Goal: Task Accomplishment & Management: Manage account settings

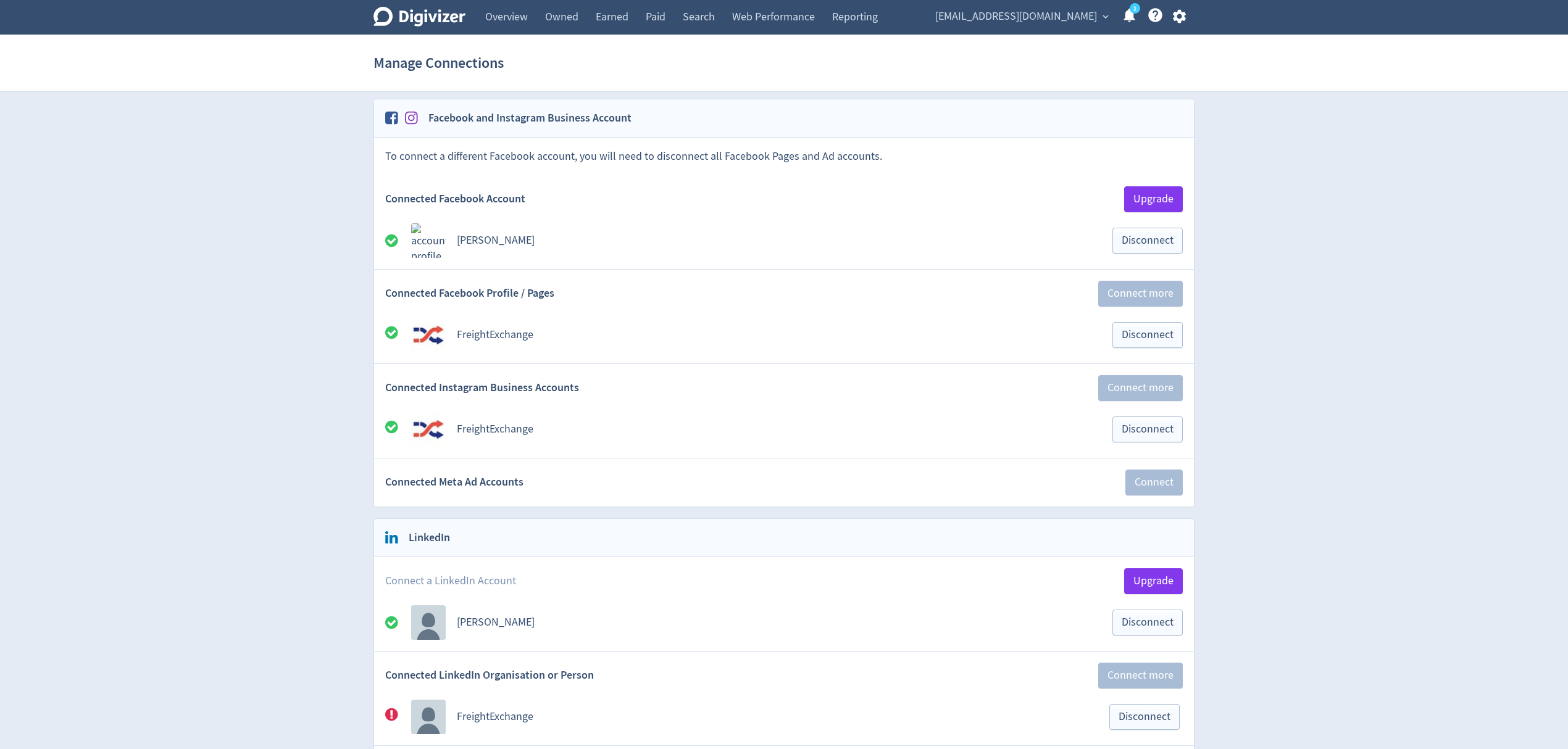
scroll to position [329, 0]
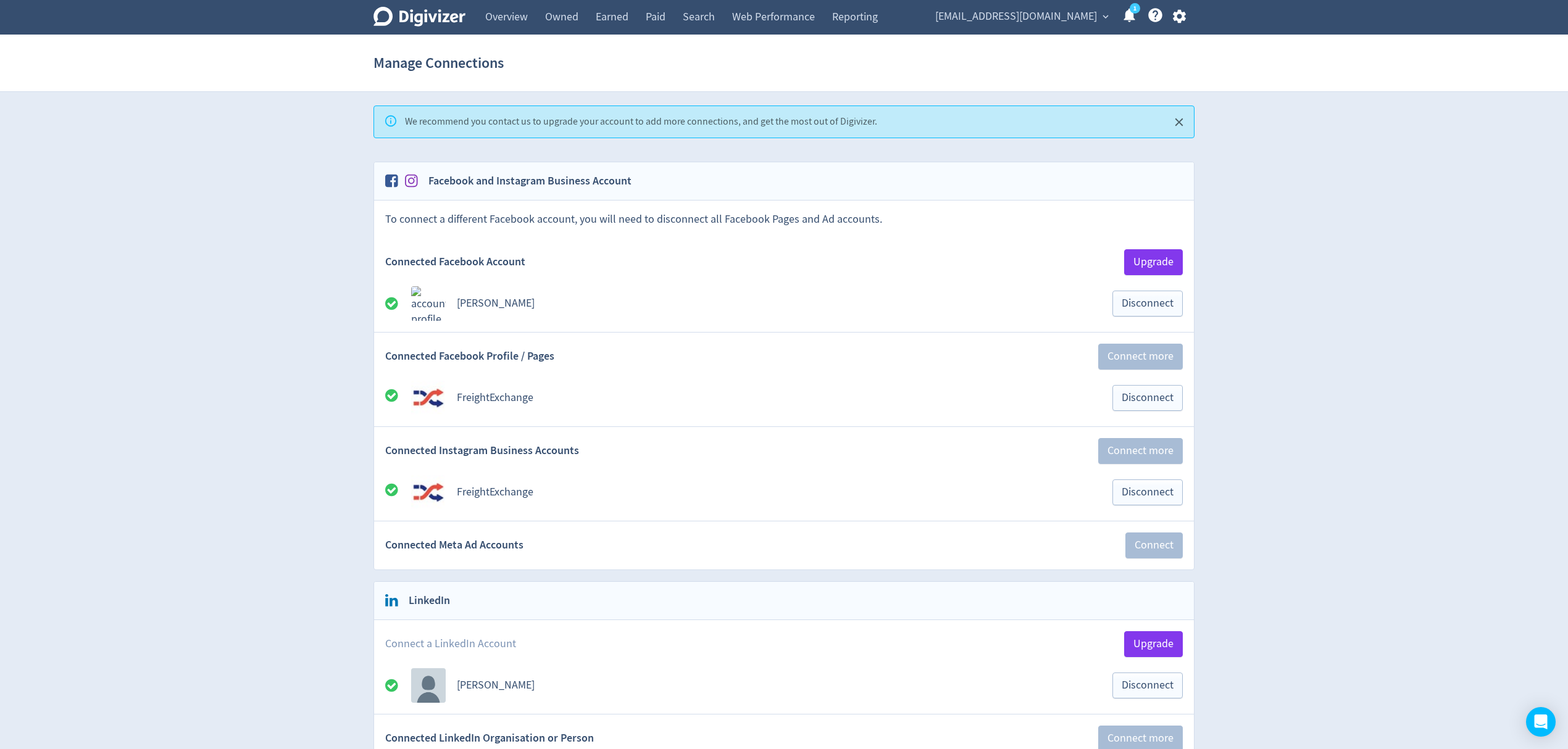
click at [1183, 122] on icon "Close" at bounding box center [1179, 122] width 14 height 14
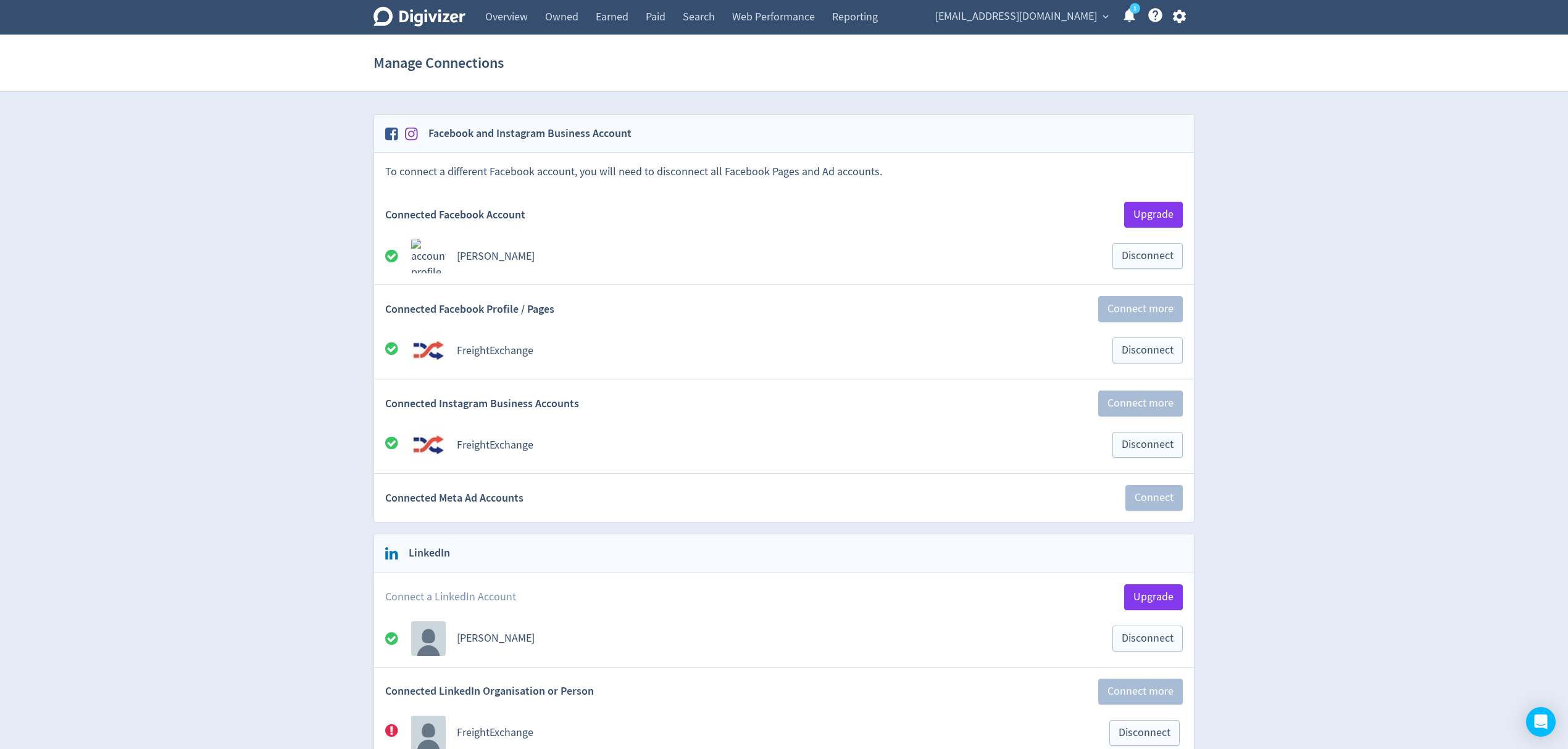
scroll to position [247, 0]
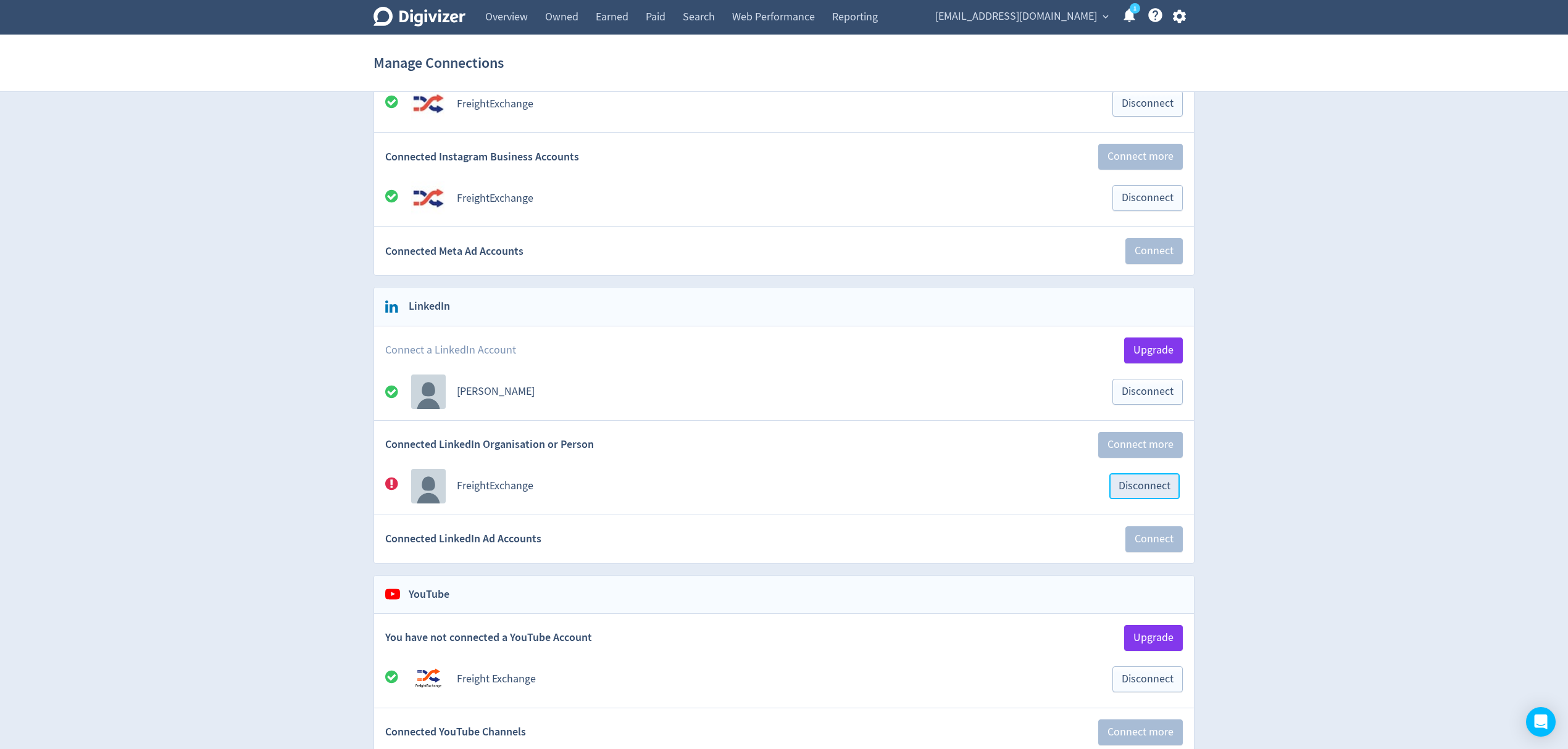
click at [1136, 492] on span "Disconnect" at bounding box center [1145, 486] width 52 height 11
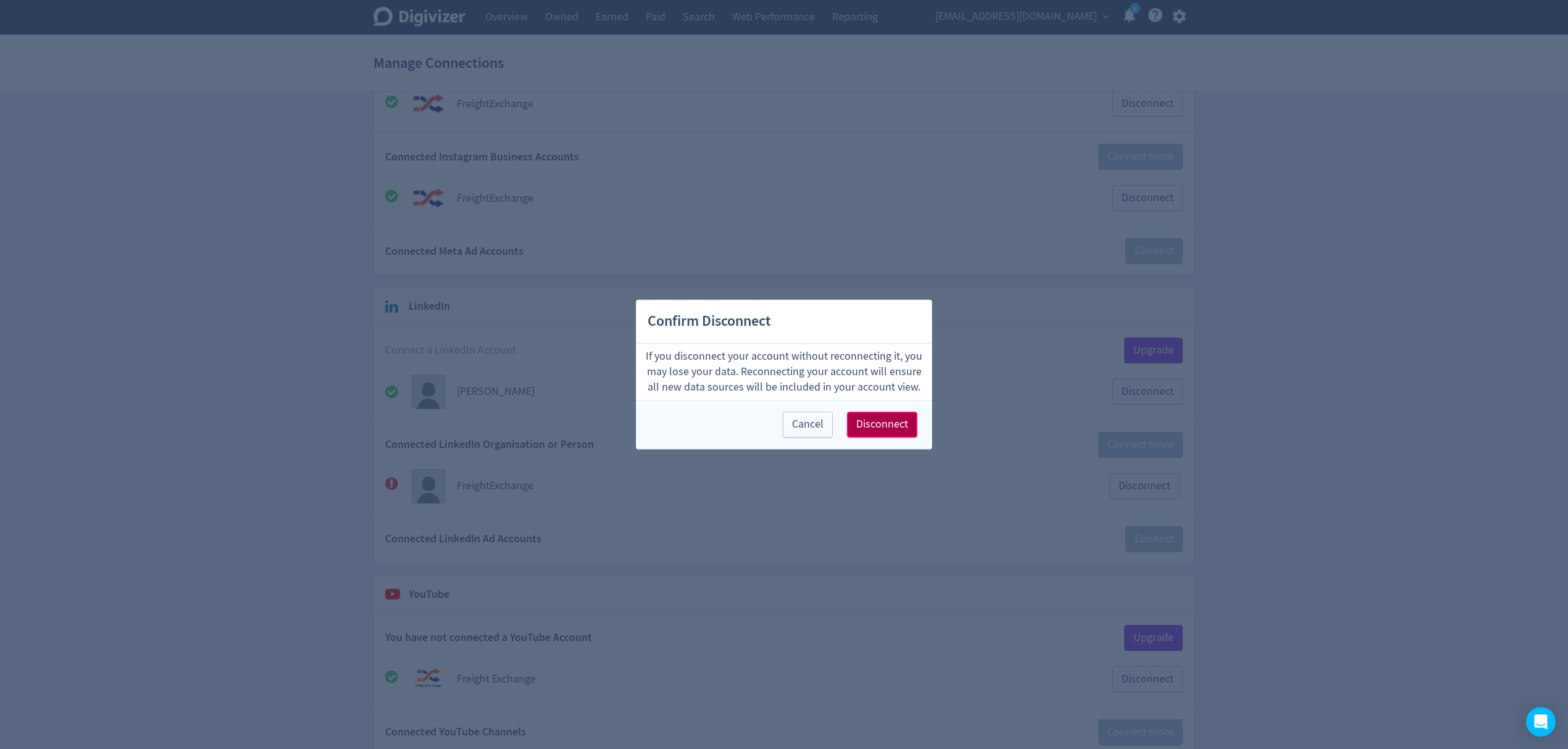
click at [873, 419] on span "Disconnect" at bounding box center [882, 425] width 52 height 11
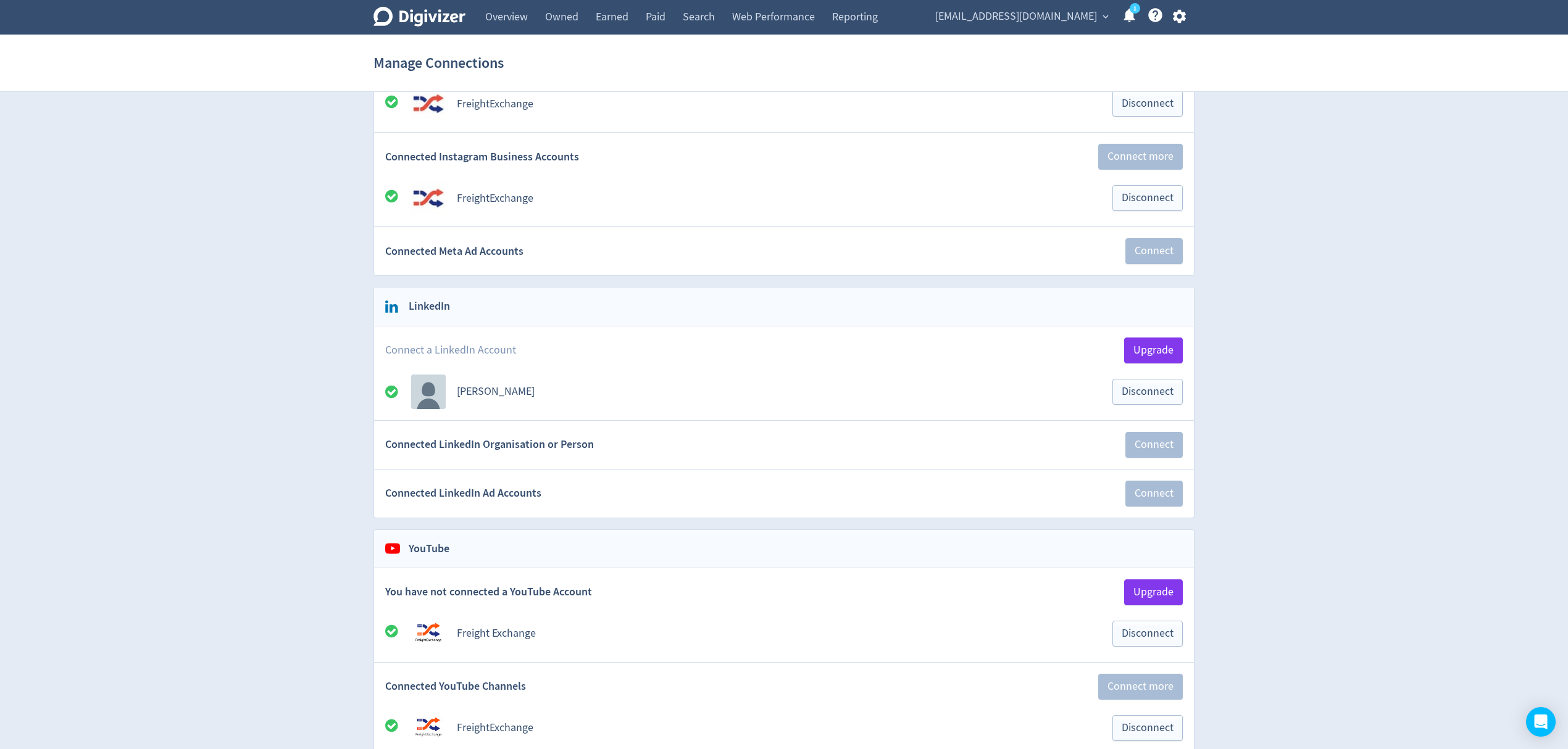
scroll to position [275, 0]
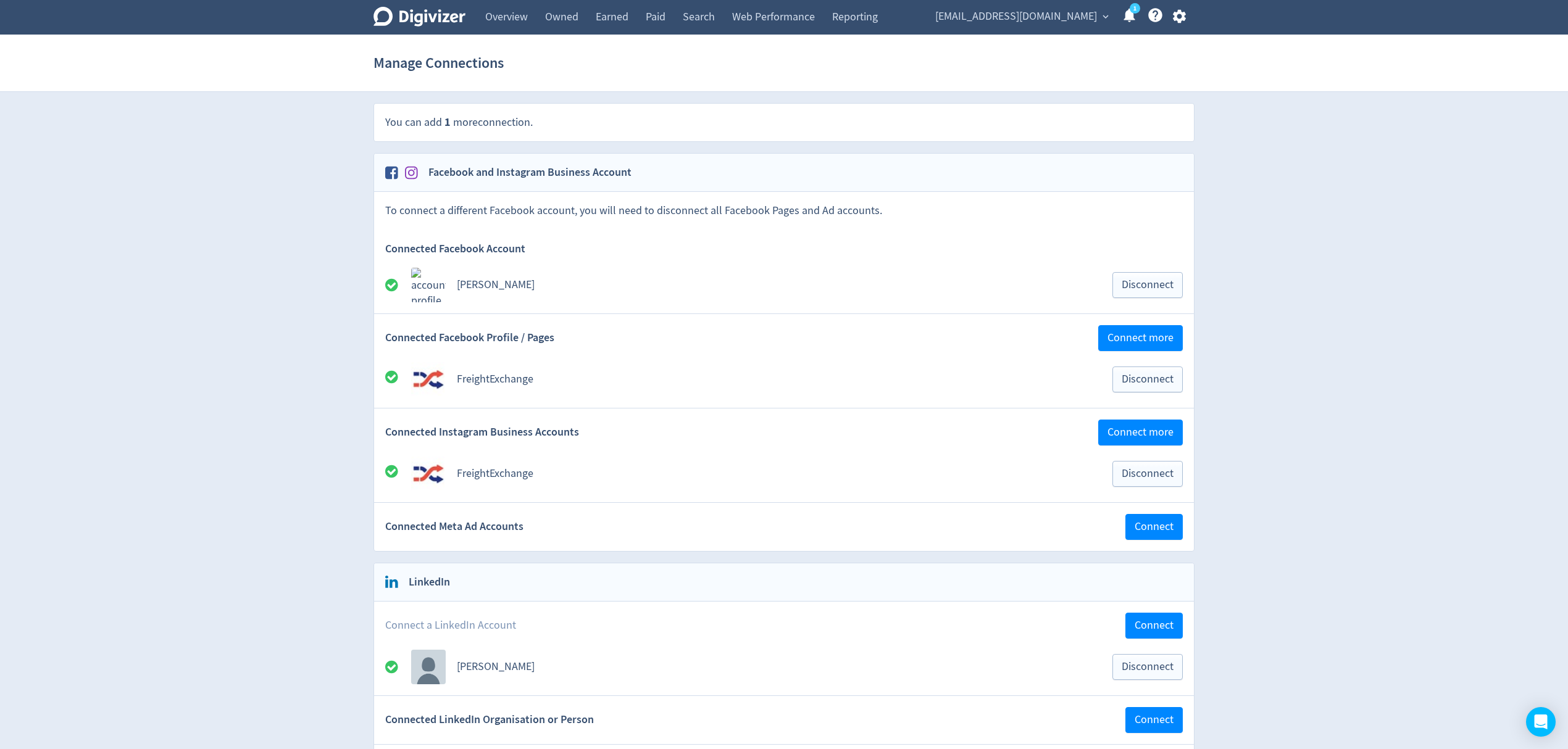
scroll to position [164, 0]
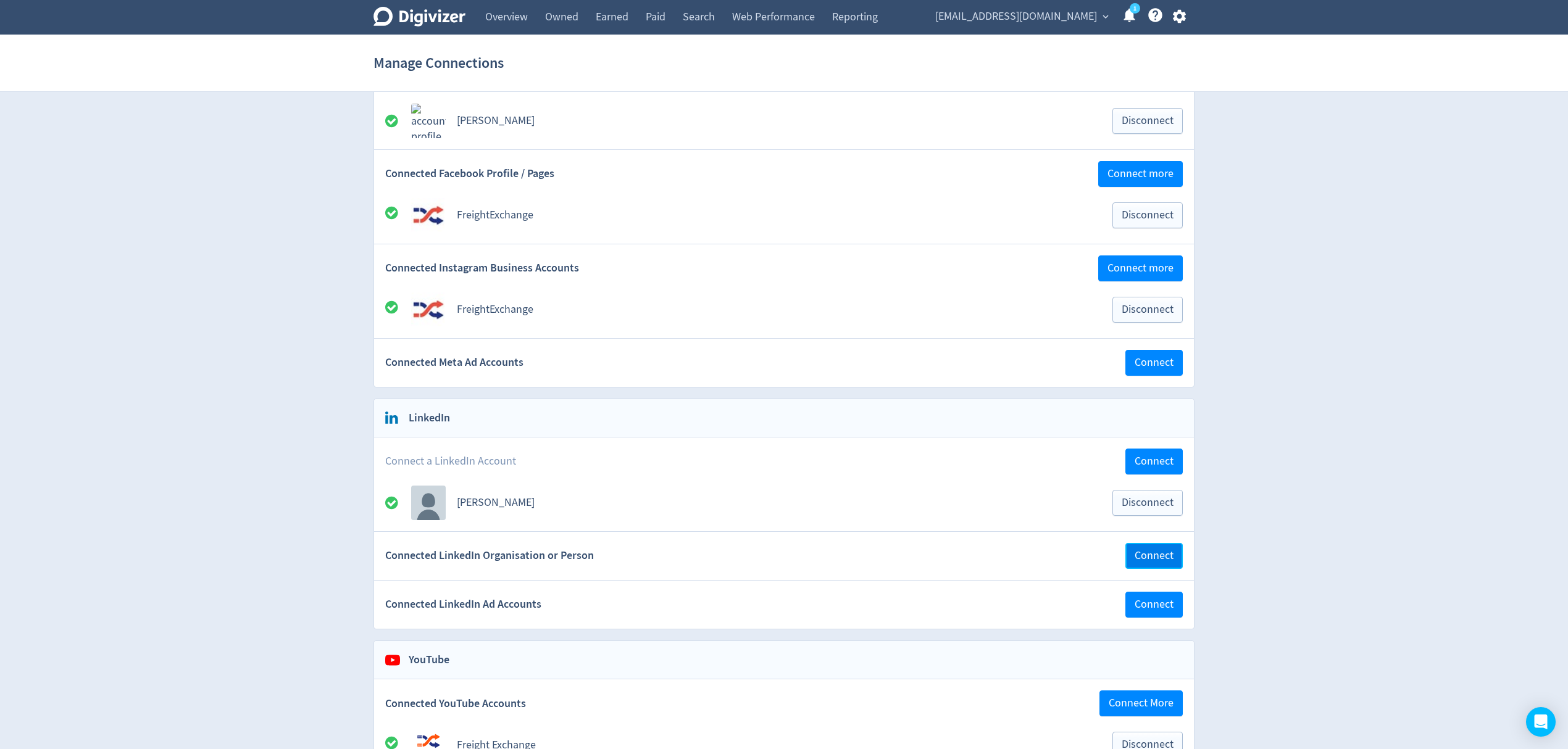
click at [1164, 559] on span "Connect" at bounding box center [1154, 555] width 39 height 11
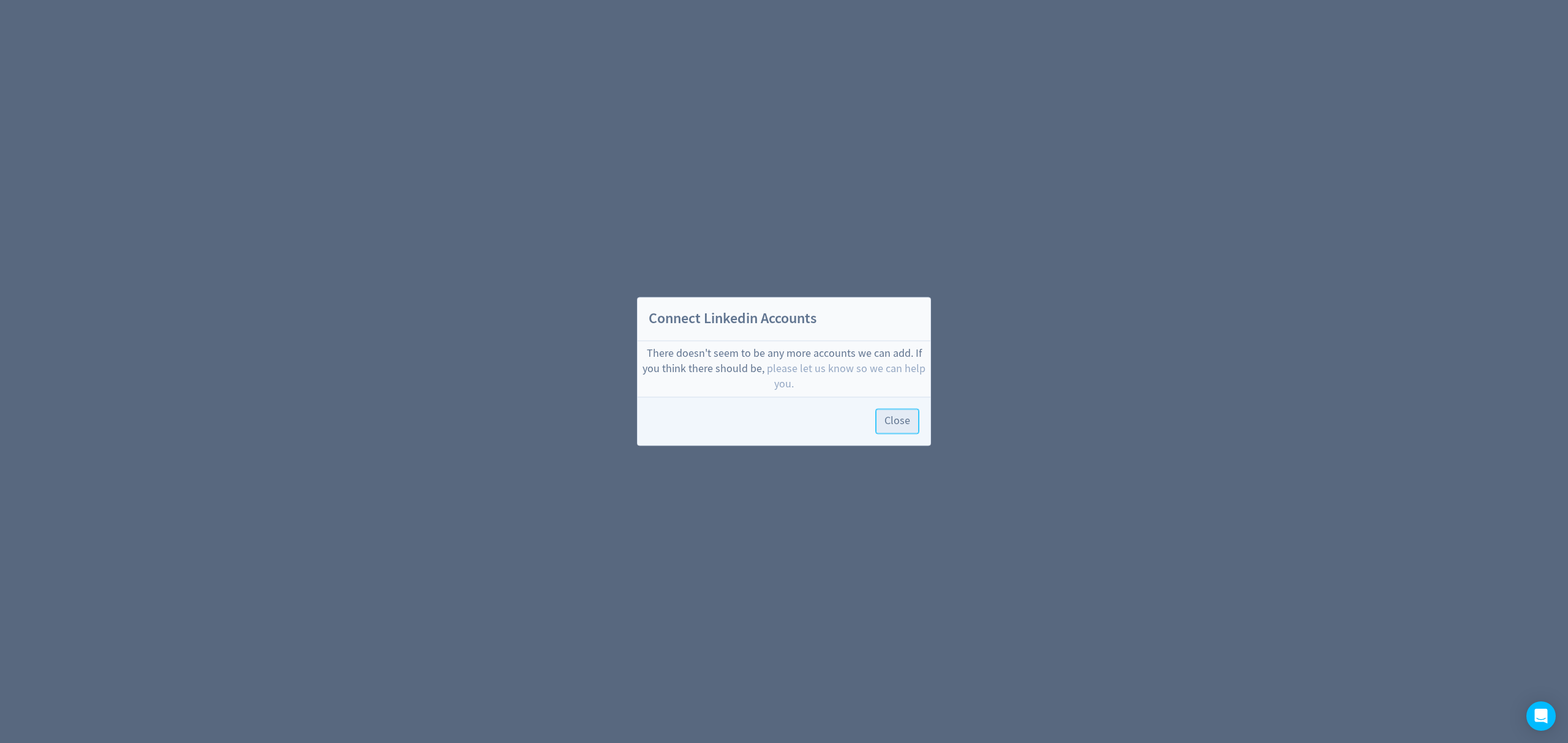
click at [900, 419] on span "Close" at bounding box center [897, 421] width 25 height 11
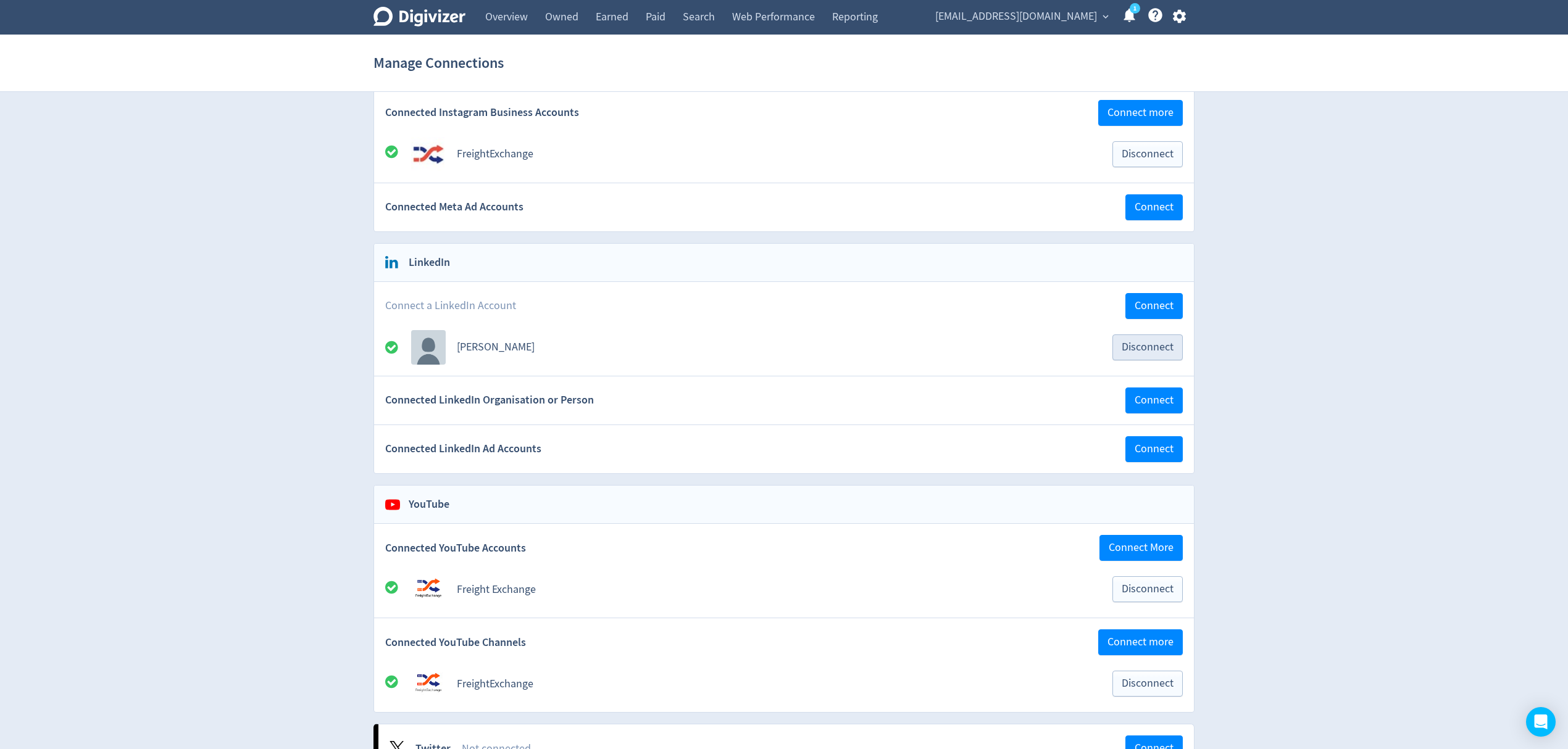
scroll to position [329, 0]
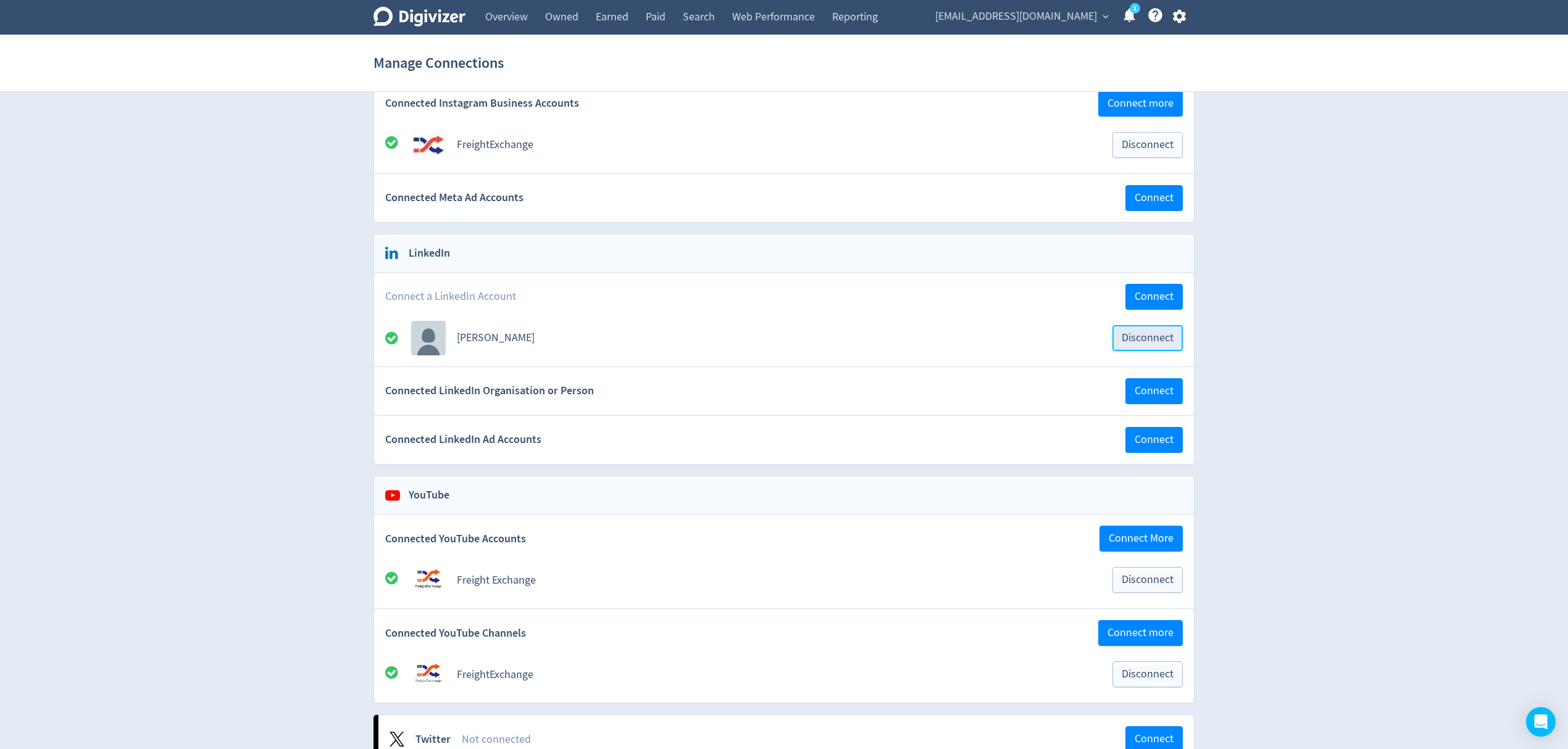
click at [1164, 342] on span "Disconnect" at bounding box center [1147, 338] width 52 height 11
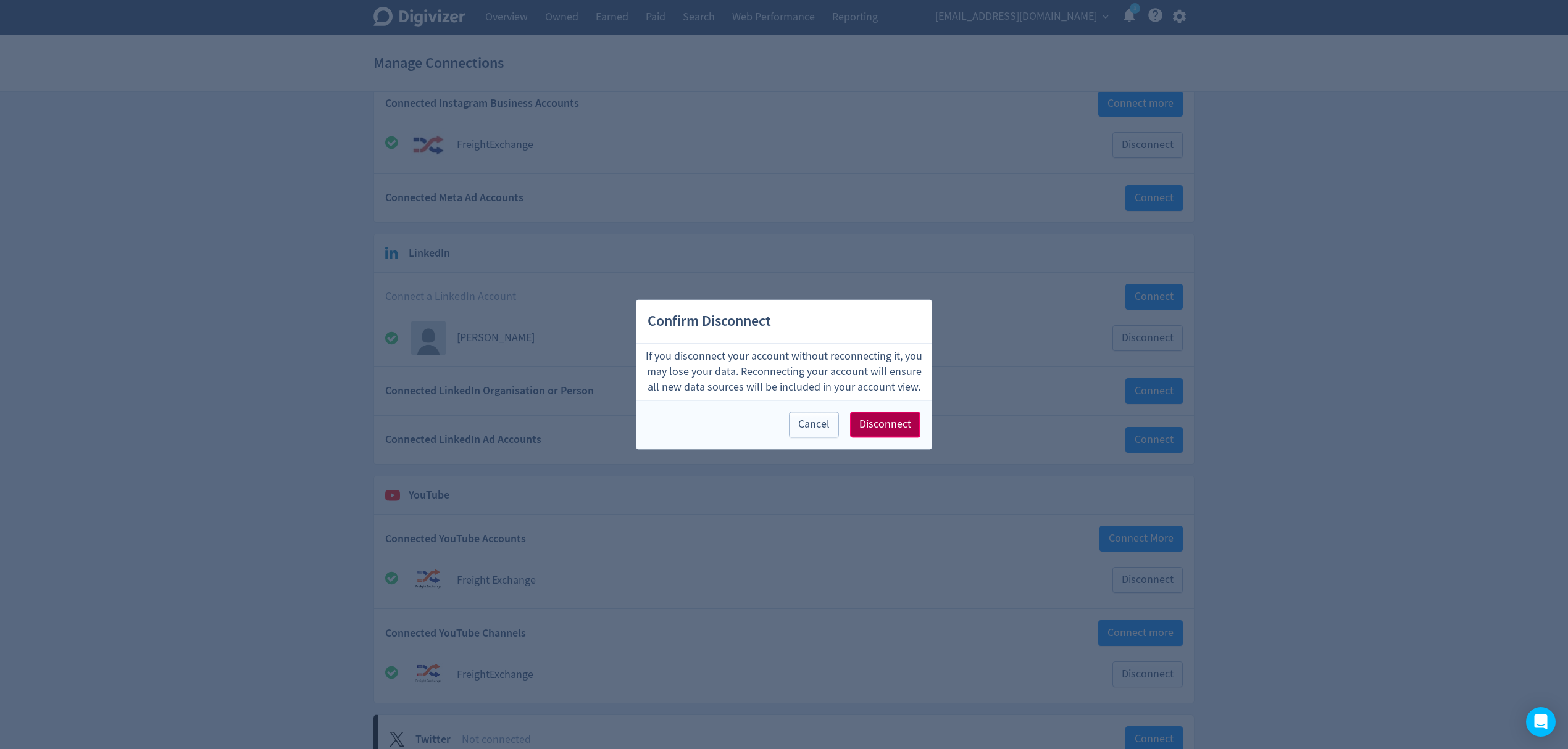
click at [875, 422] on span "Disconnect" at bounding box center [885, 425] width 52 height 11
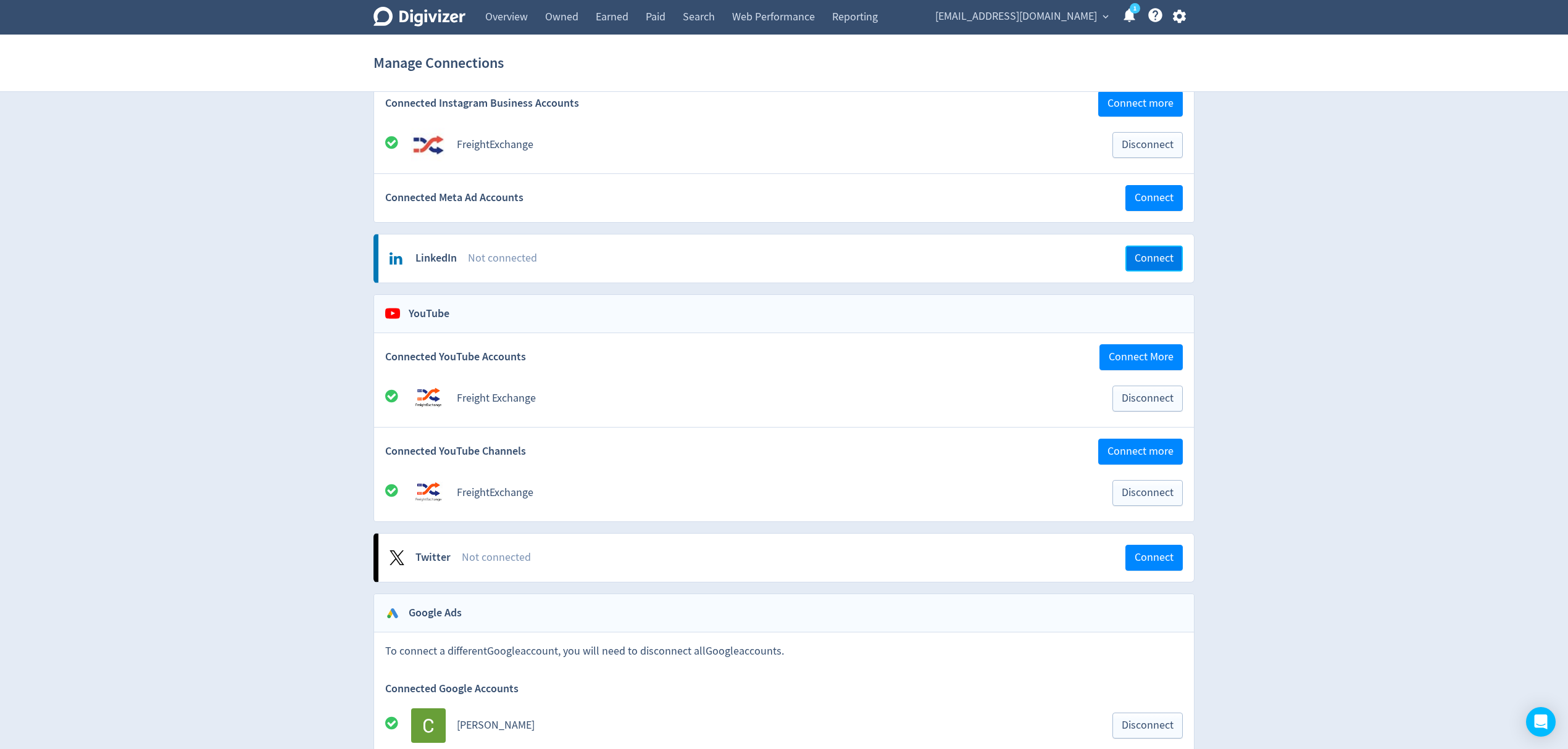
click at [1172, 250] on button "Connect" at bounding box center [1154, 258] width 57 height 26
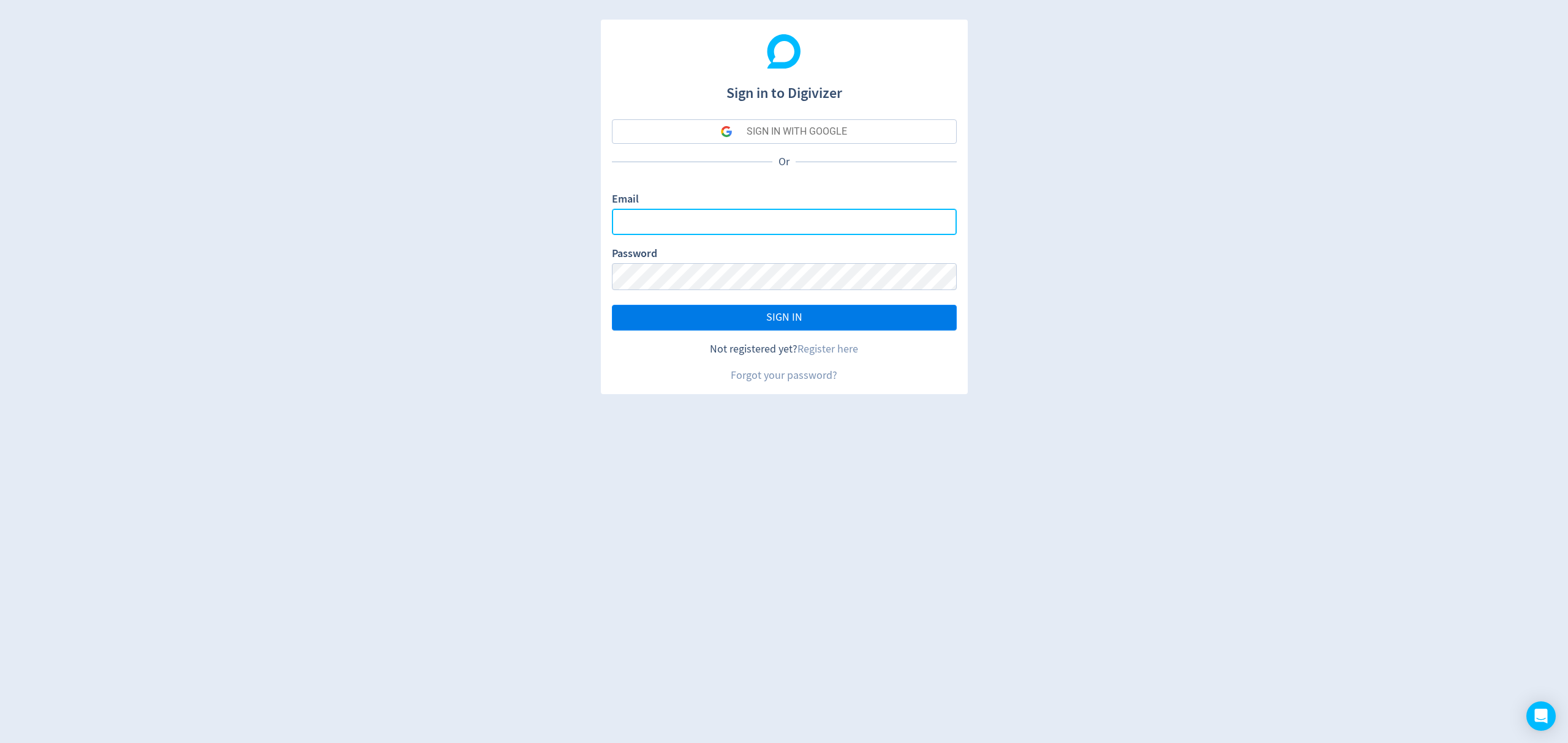
type input "[EMAIL_ADDRESS][DOMAIN_NAME]"
click at [787, 319] on span "SIGN IN" at bounding box center [784, 317] width 36 height 11
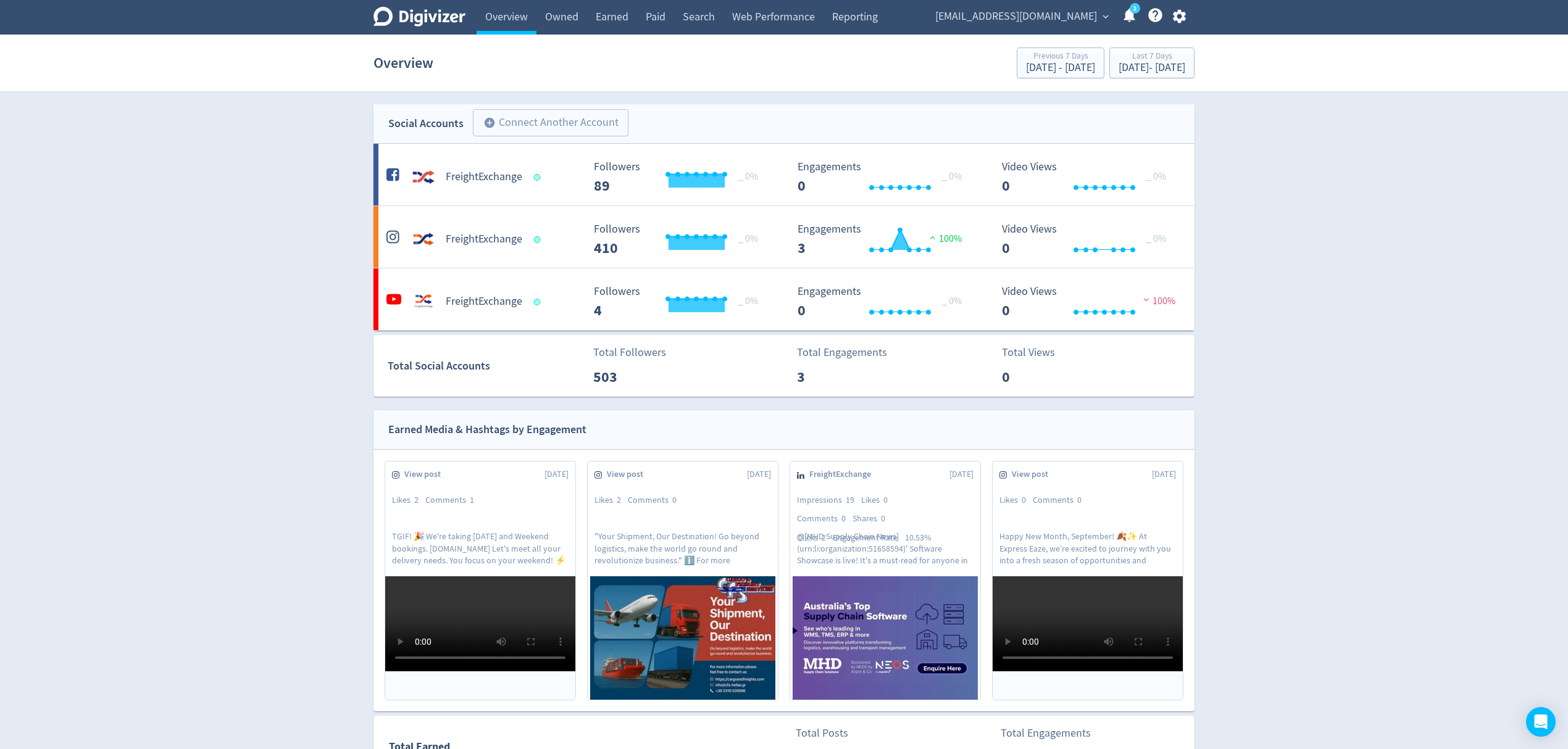
click at [1183, 10] on icon "button" at bounding box center [1179, 16] width 16 height 16
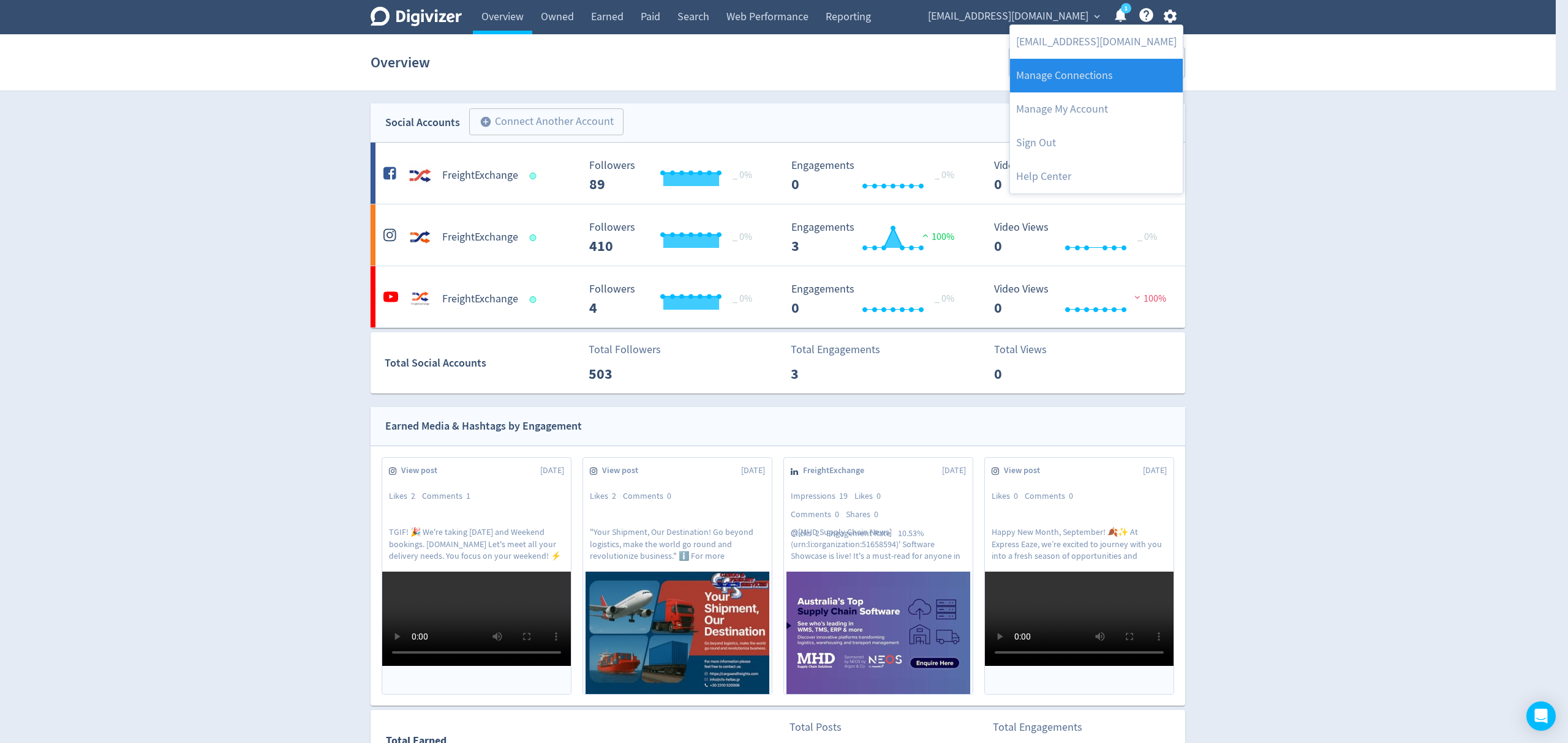
click at [1057, 80] on link "Manage Connections" at bounding box center [1096, 76] width 172 height 34
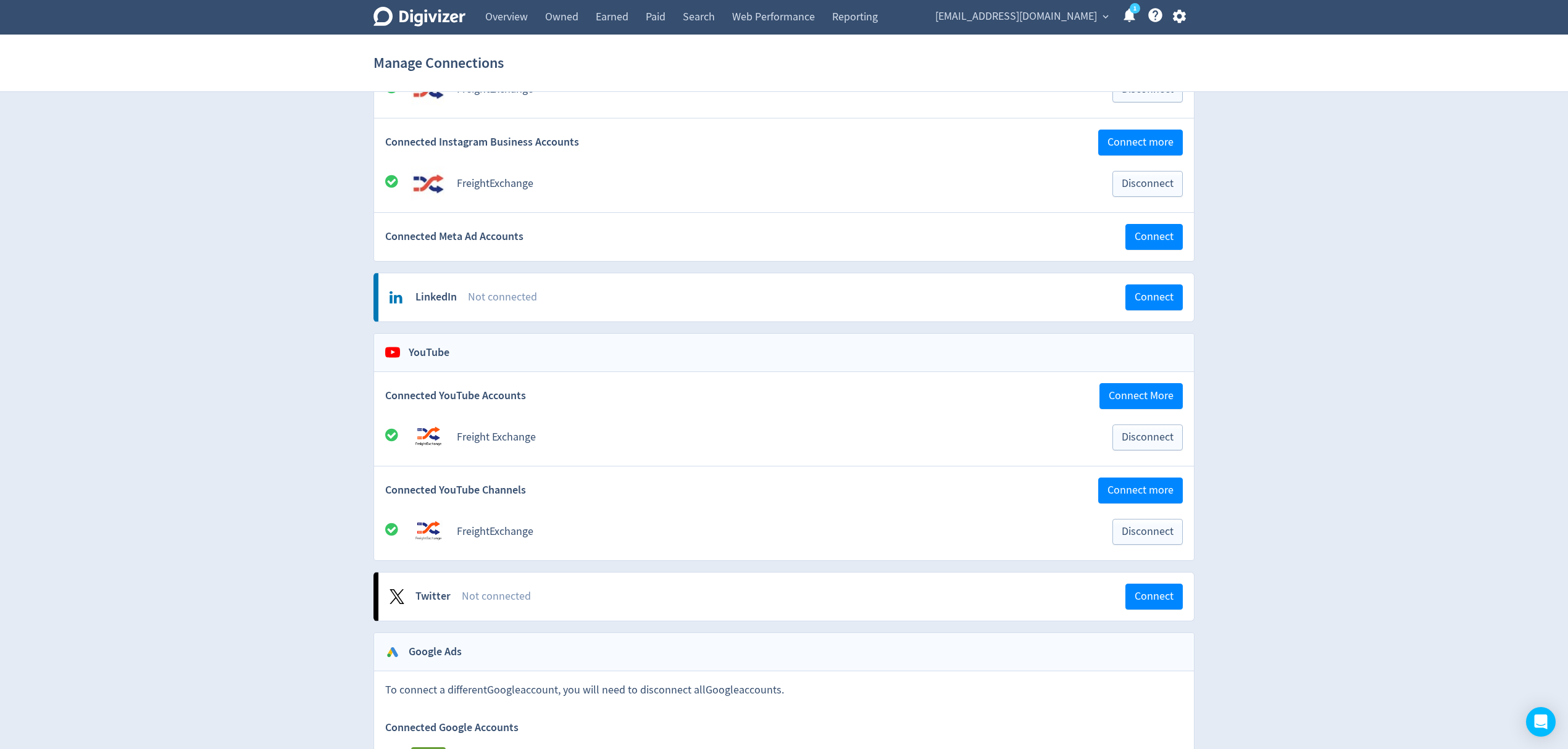
scroll to position [411, 0]
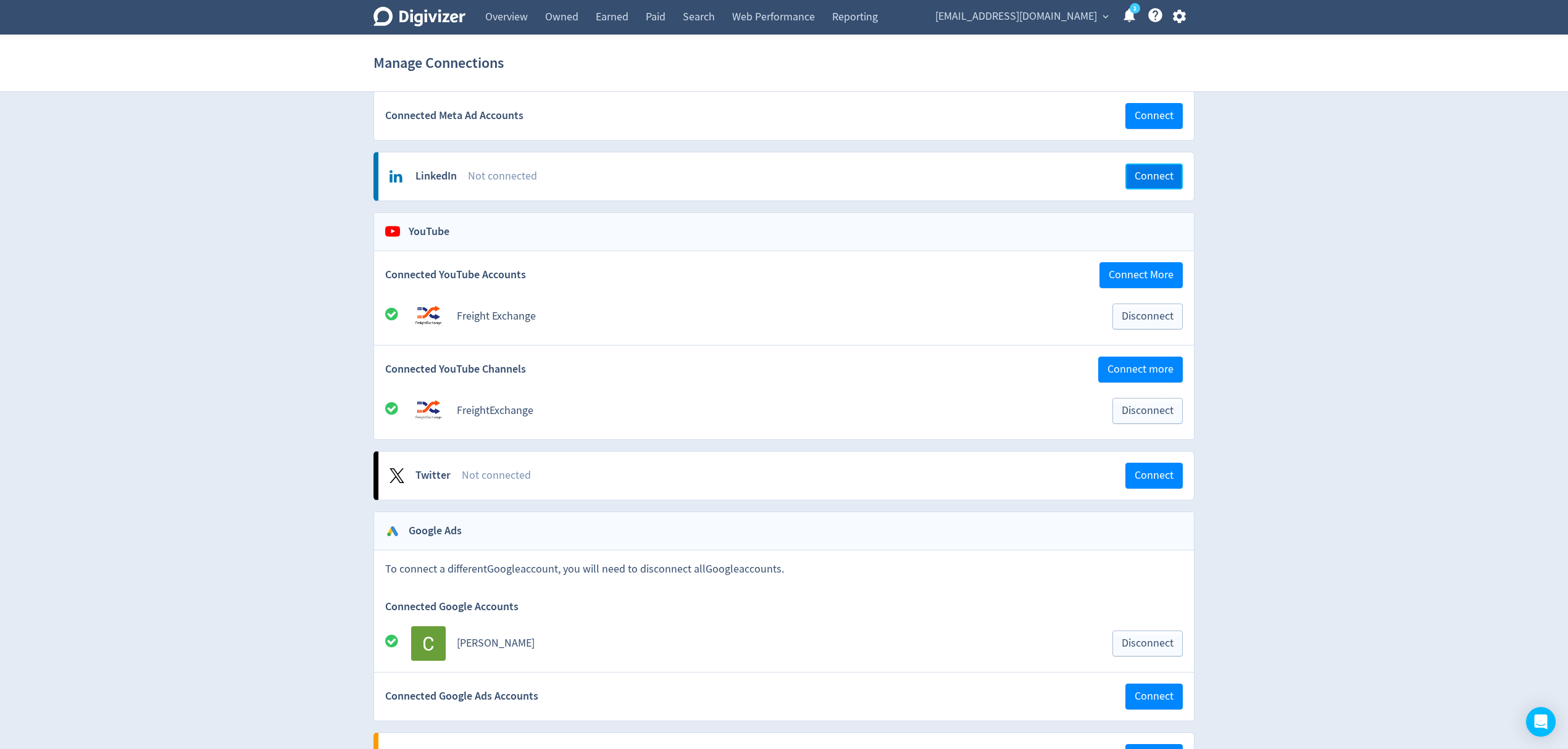
click at [1154, 171] on button "Connect" at bounding box center [1154, 176] width 57 height 26
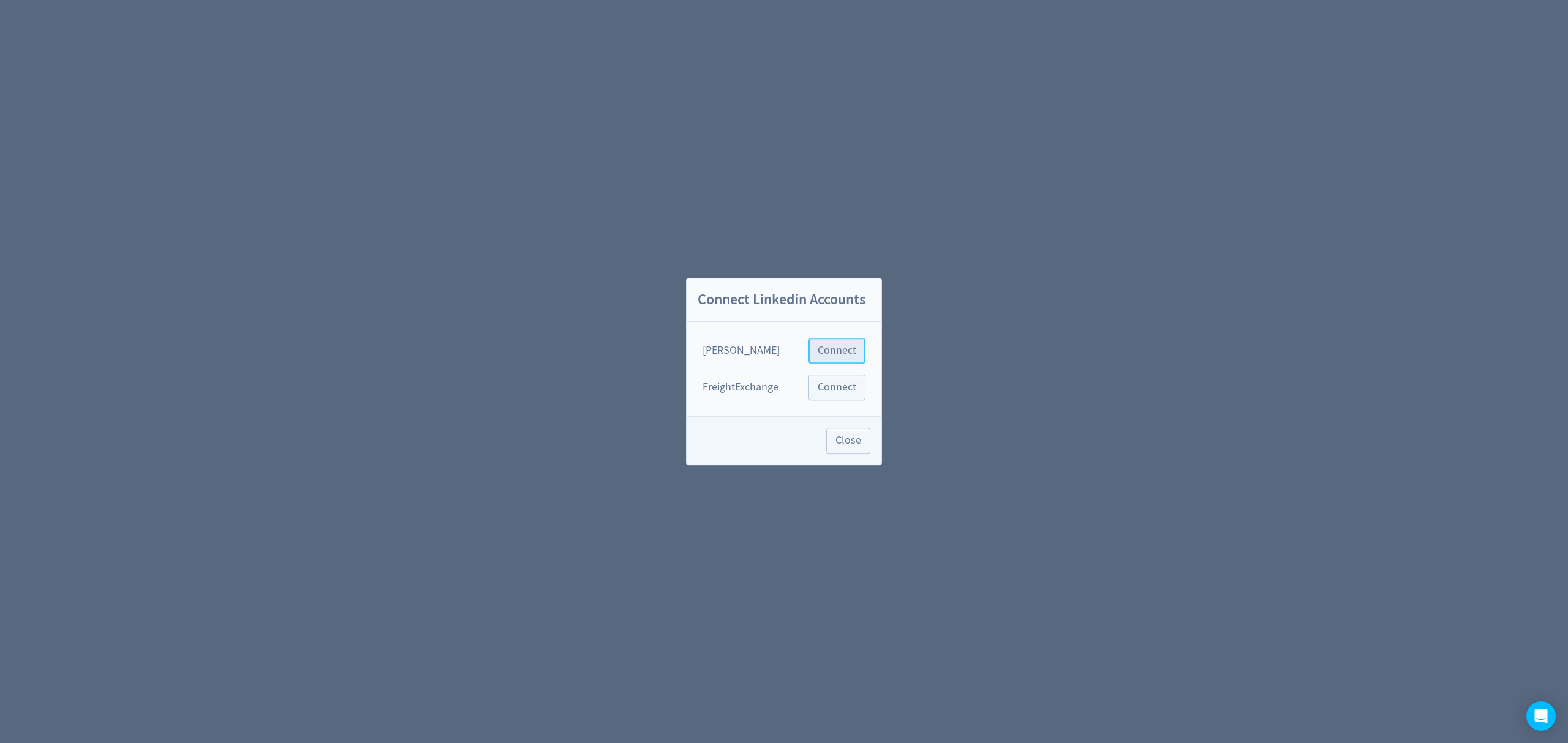
click at [834, 353] on span "Connect" at bounding box center [836, 351] width 39 height 11
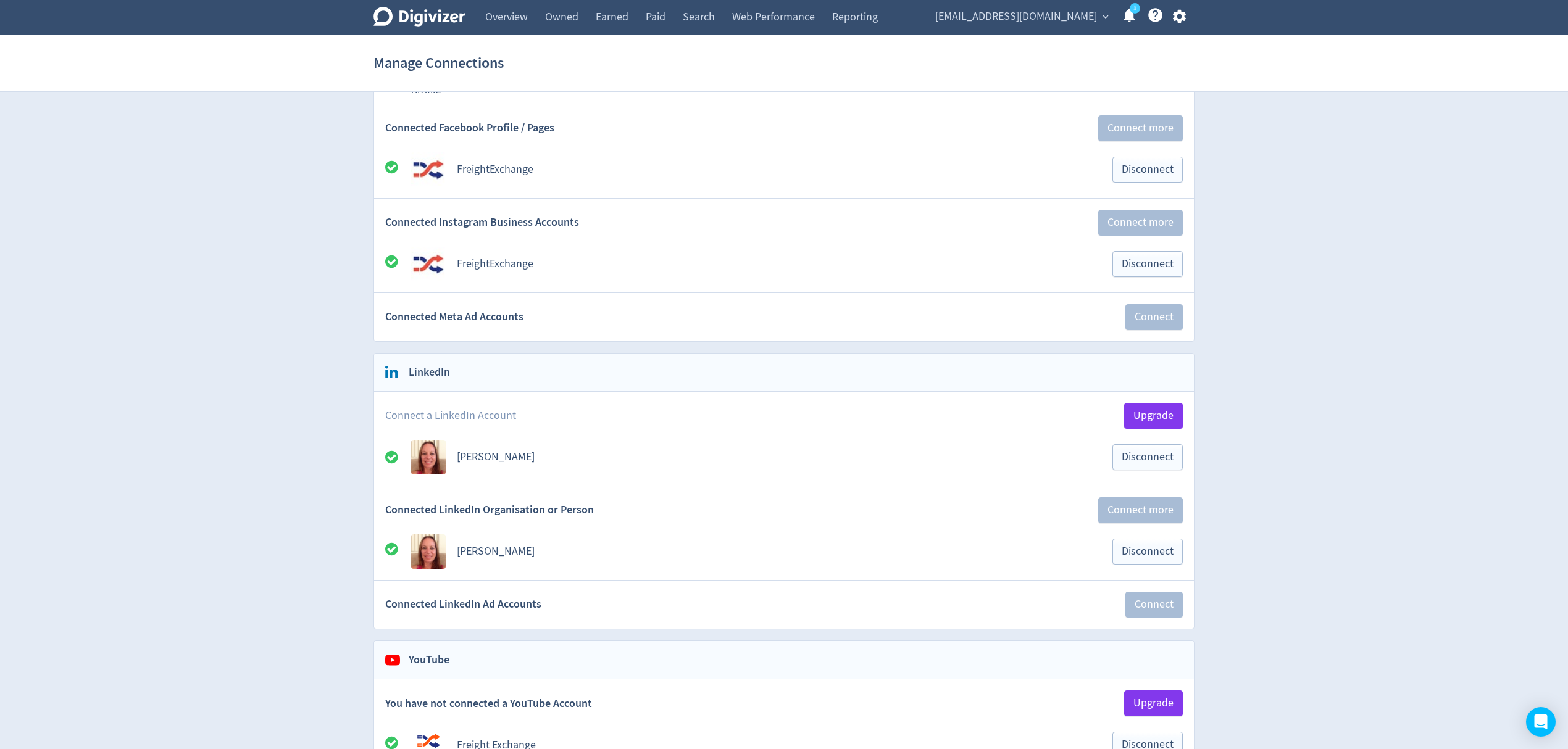
scroll to position [329, 0]
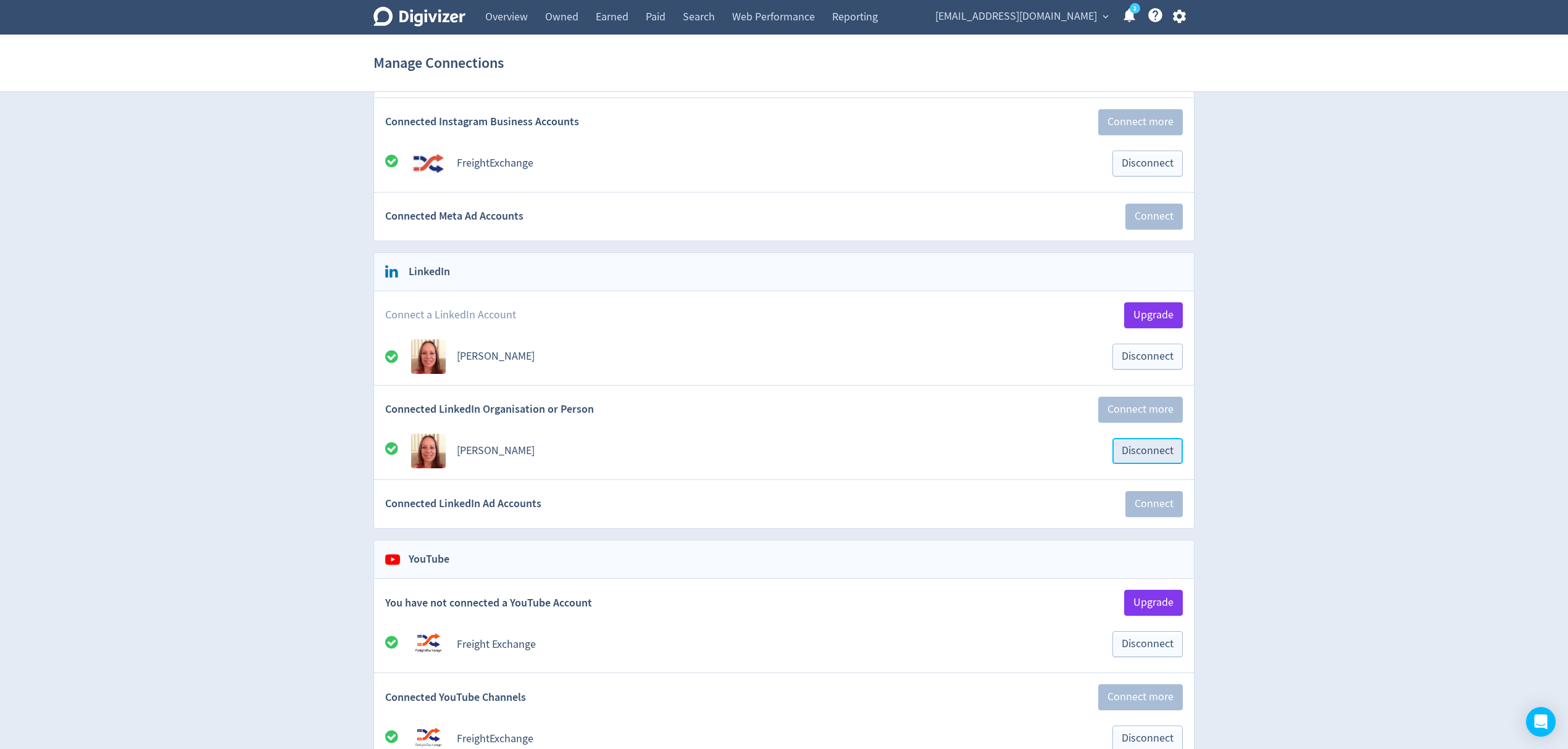
click at [1120, 450] on button "Disconnect" at bounding box center [1147, 451] width 70 height 26
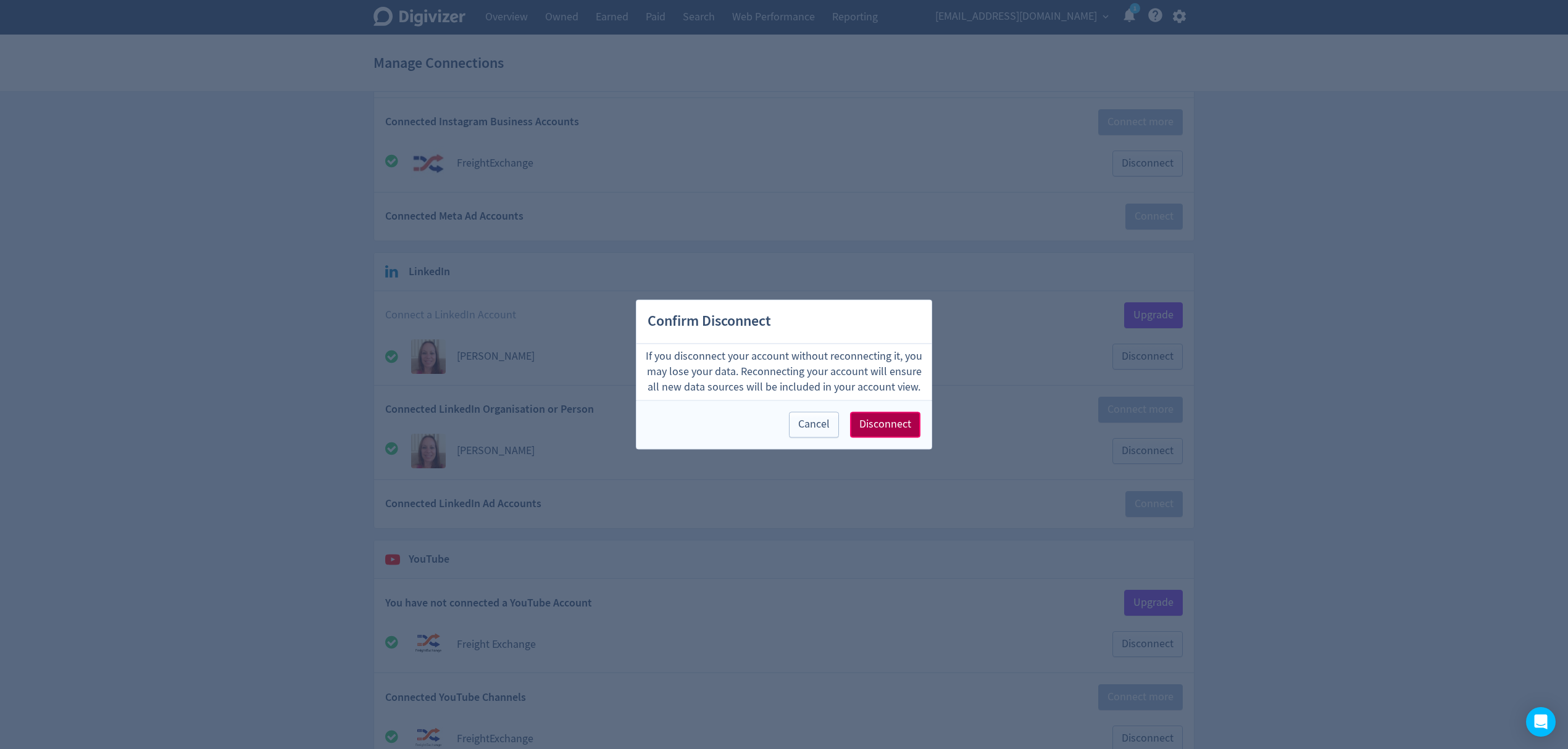
click at [903, 425] on span "Disconnect" at bounding box center [885, 425] width 52 height 11
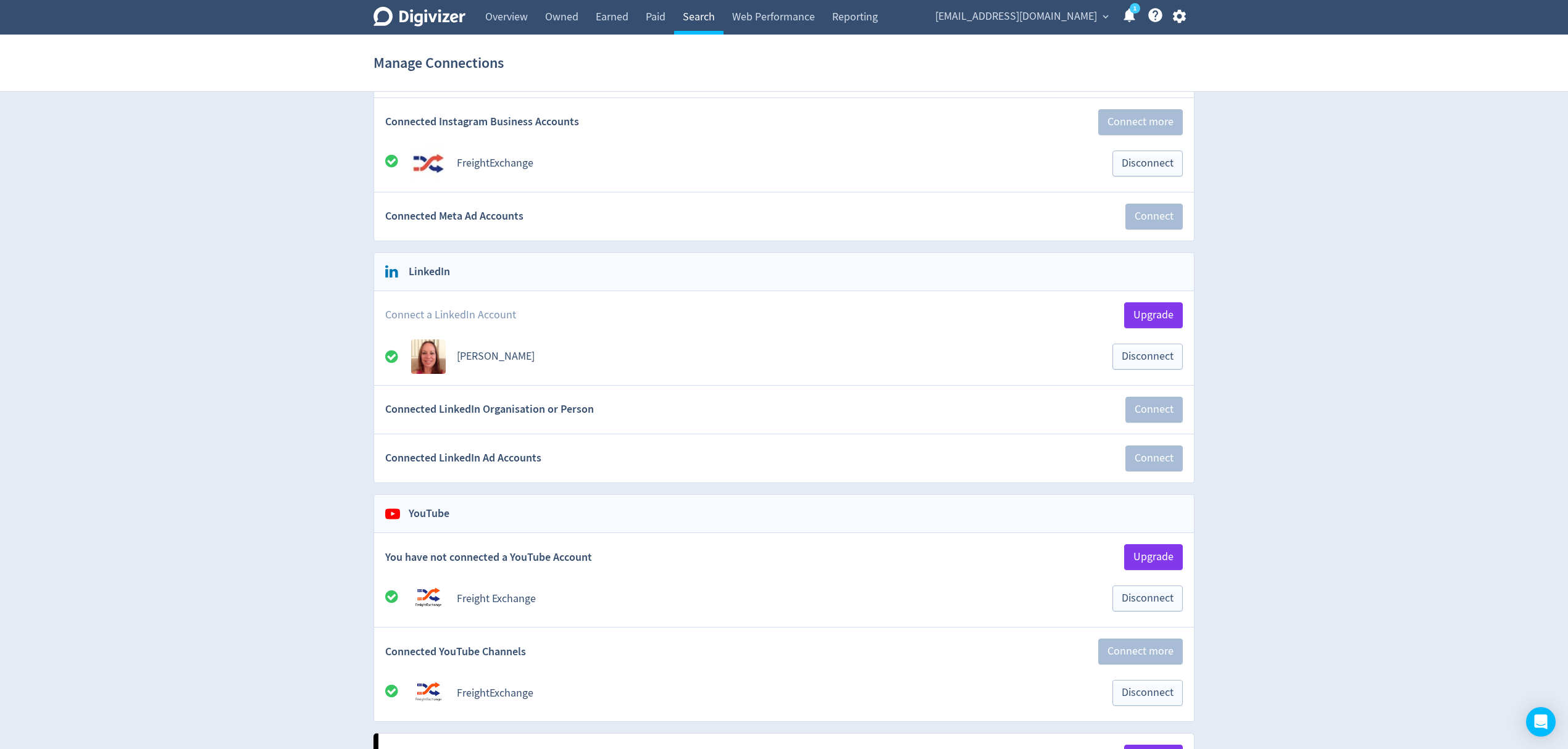
scroll to position [310, 0]
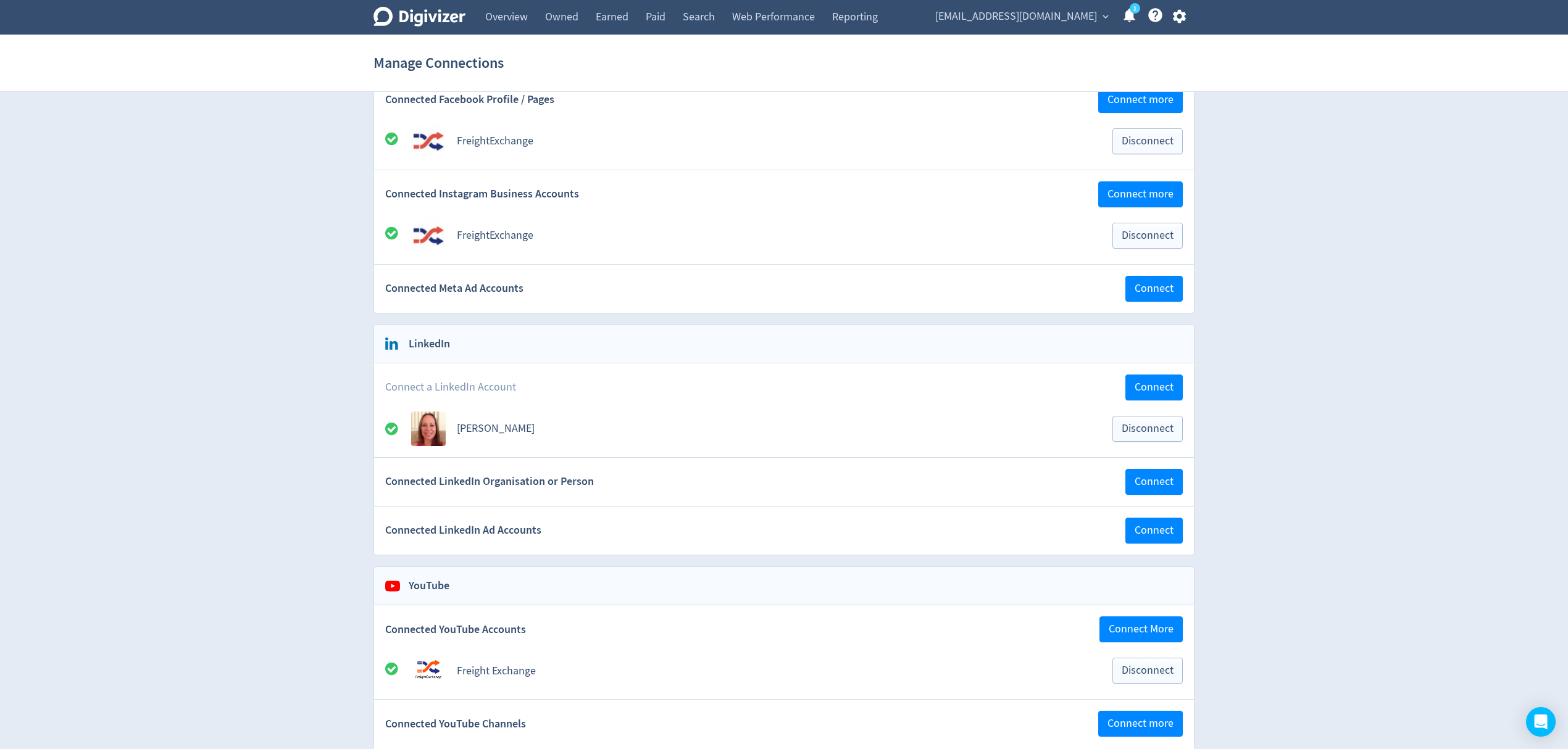
scroll to position [329, 0]
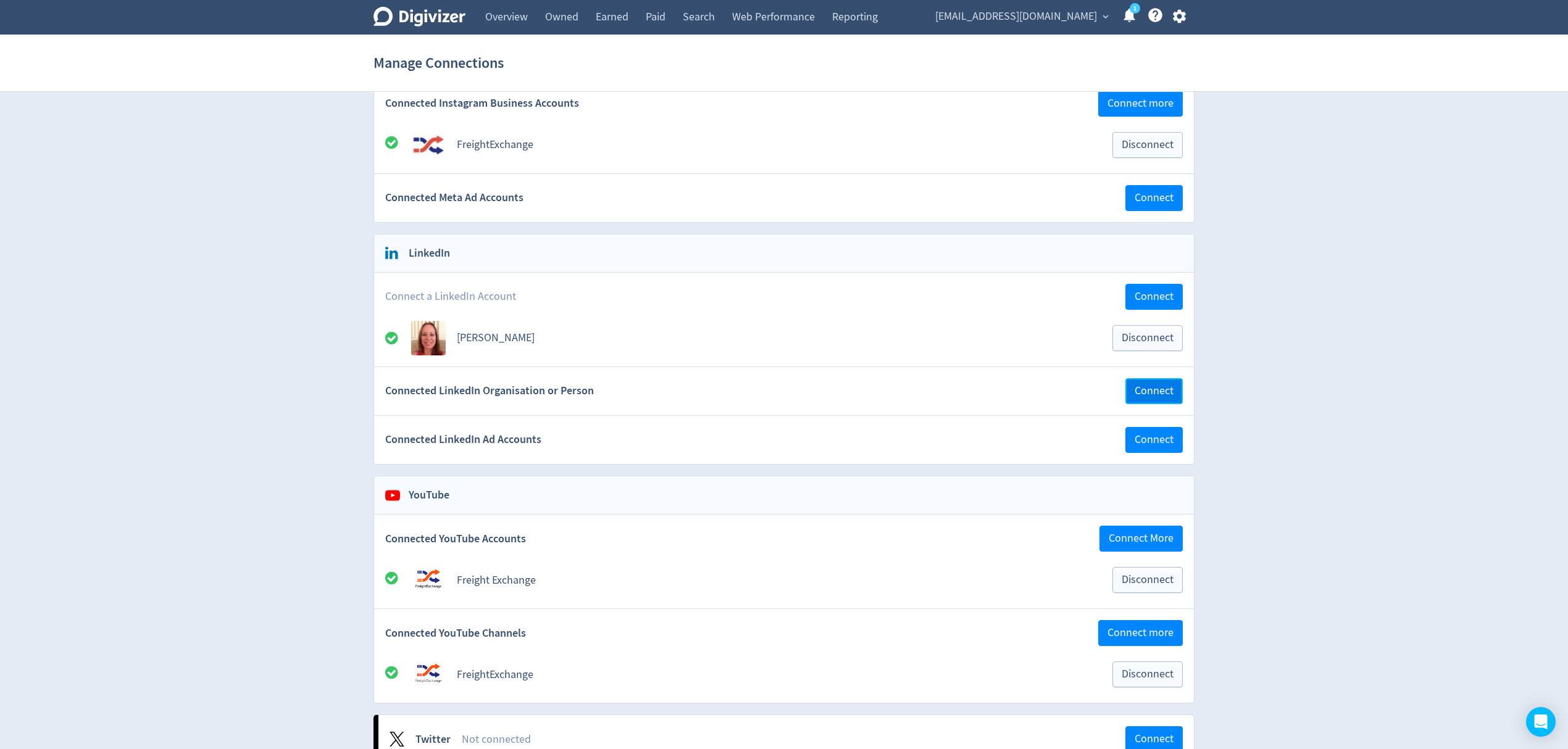
click at [1179, 394] on button "Connect" at bounding box center [1154, 391] width 57 height 26
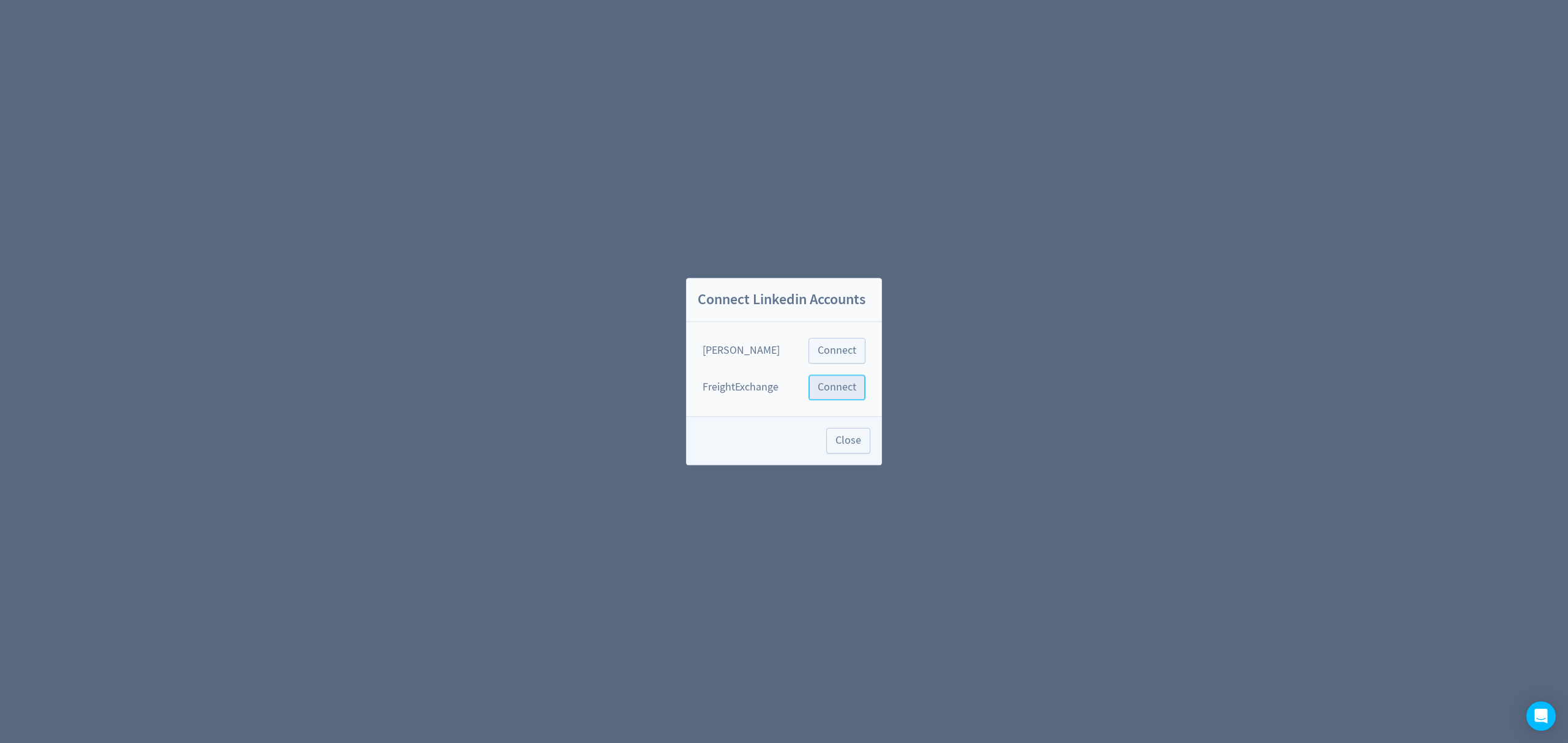
click at [828, 385] on span "Connect" at bounding box center [836, 387] width 39 height 11
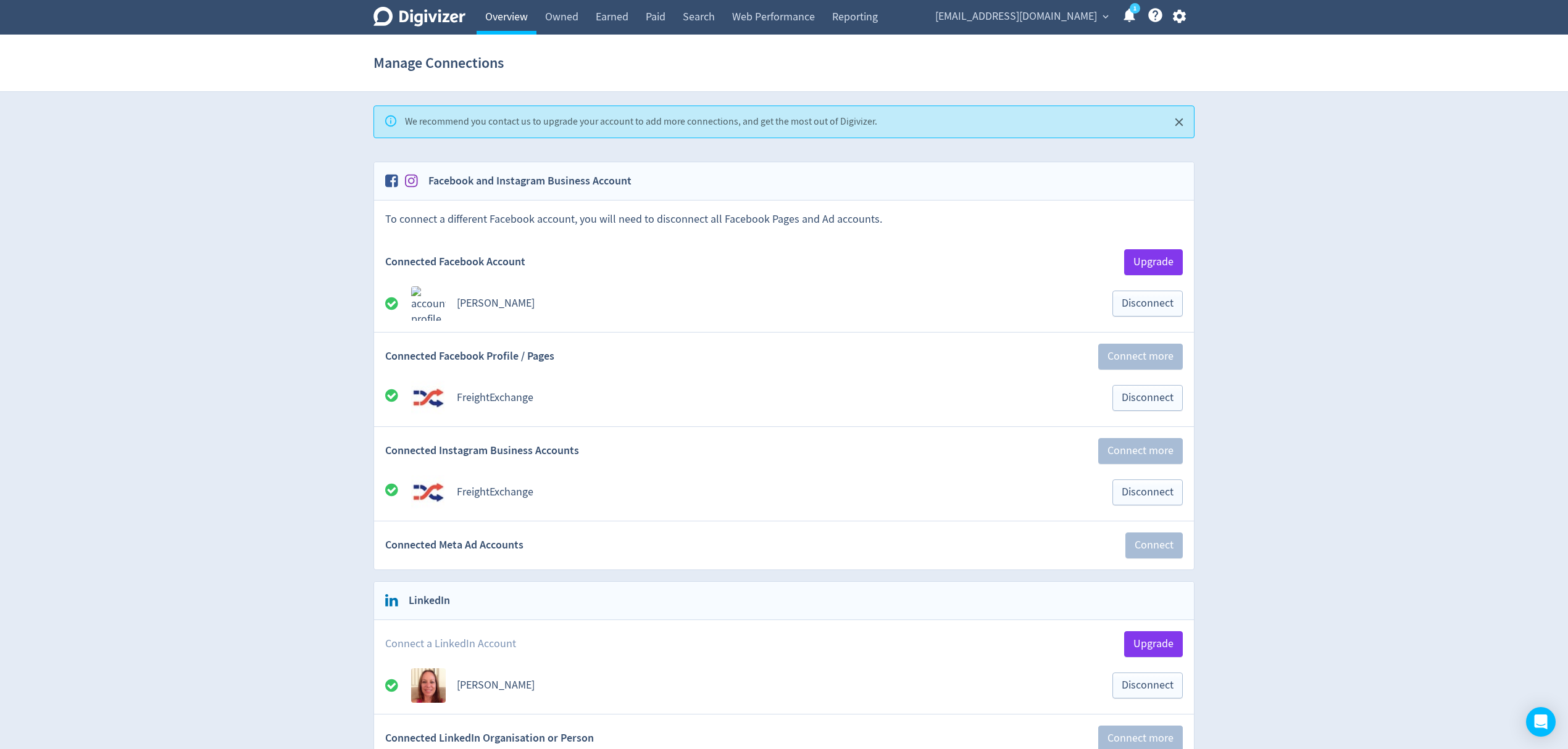
click at [512, 14] on link "Overview" at bounding box center [506, 17] width 60 height 34
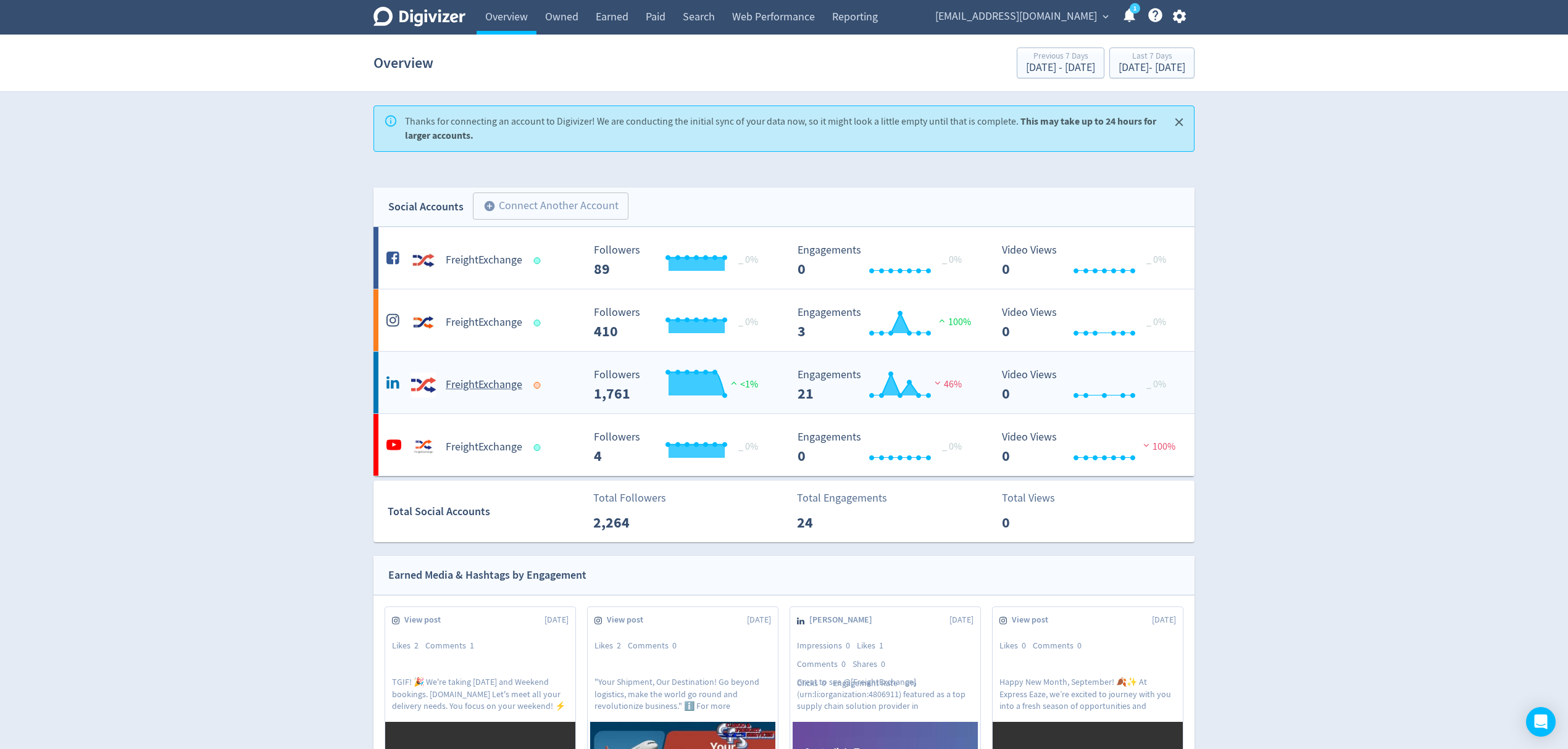
click at [470, 380] on h5 "FreightExchange" at bounding box center [484, 385] width 76 height 14
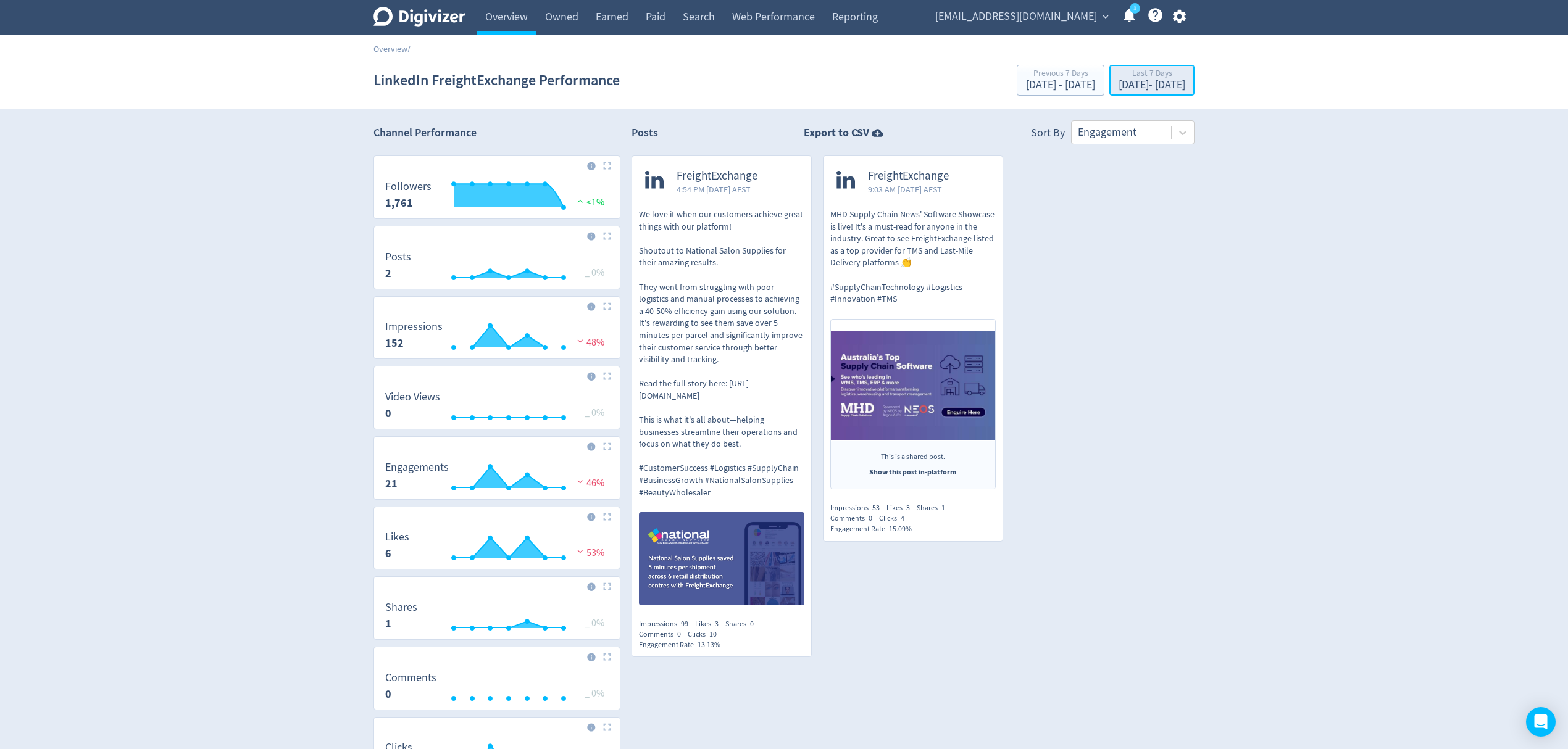
click at [1122, 82] on div "[DATE] - [DATE]" at bounding box center [1152, 85] width 67 height 11
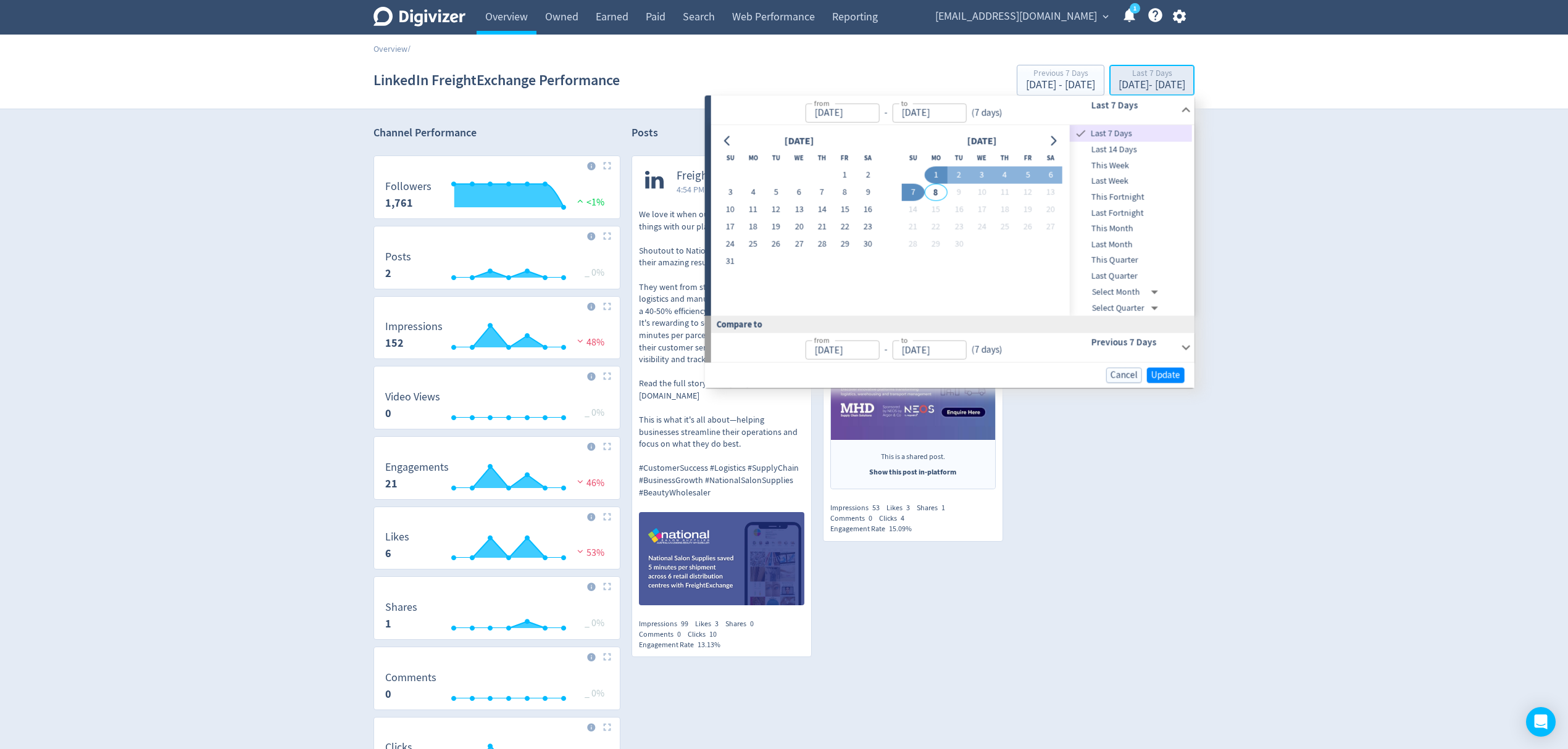
type input "[DATE]"
click at [1127, 143] on span "Last 14 Days" at bounding box center [1131, 149] width 122 height 14
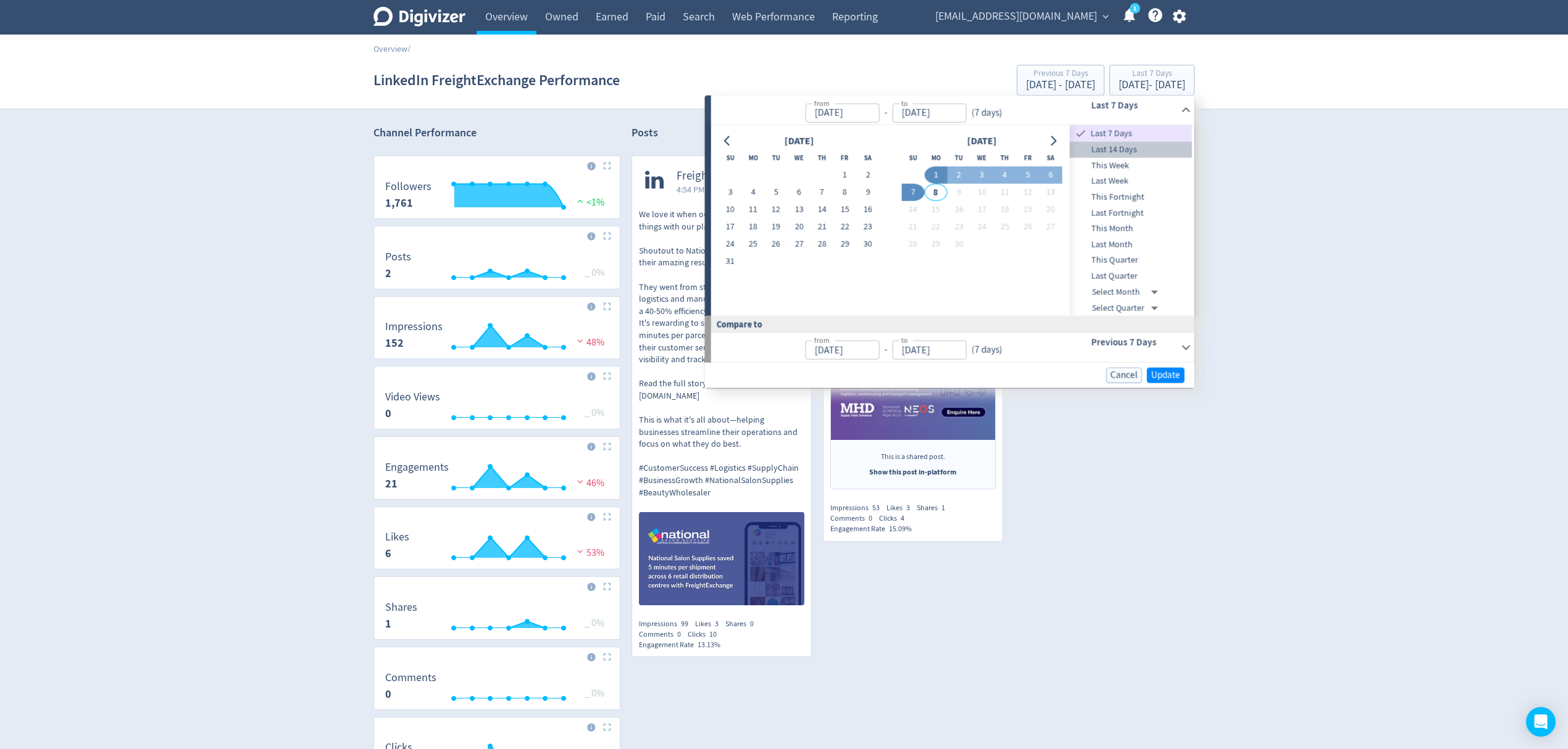
type input "[DATE]"
click at [1161, 373] on span "Update" at bounding box center [1166, 375] width 29 height 9
